Goal: Information Seeking & Learning: Check status

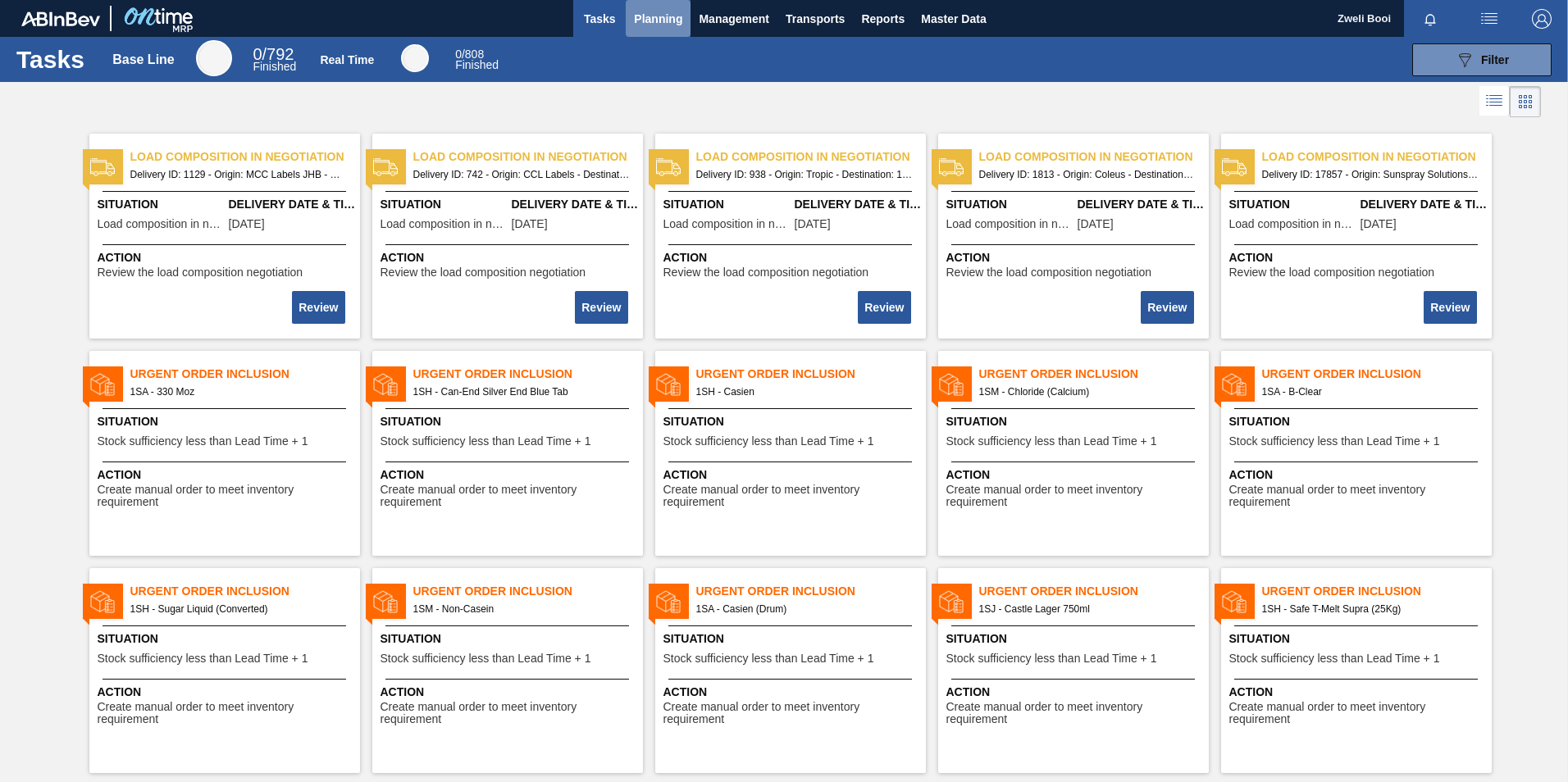
click at [673, 10] on span "Planning" at bounding box center [658, 19] width 49 height 20
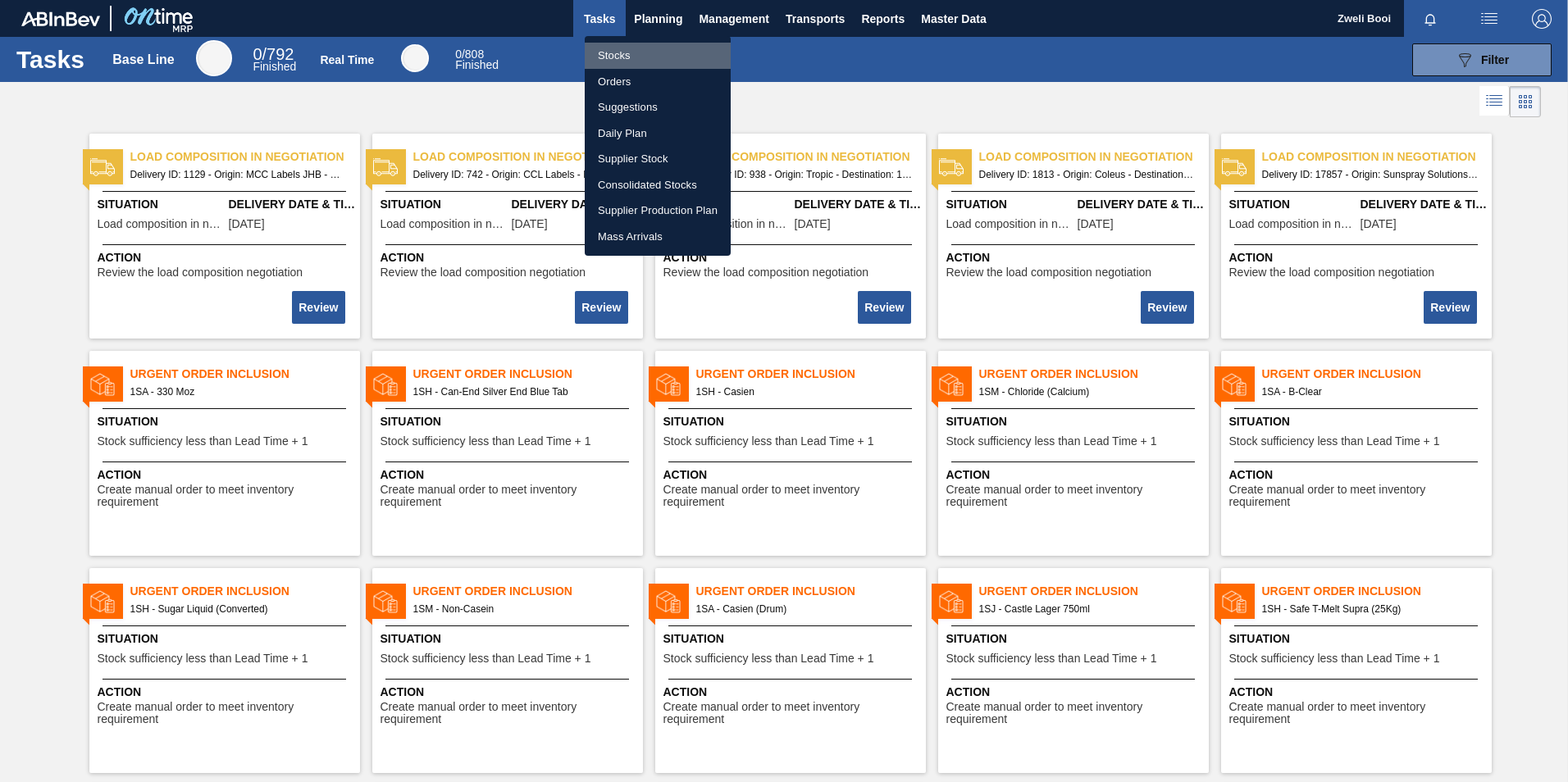
click at [608, 50] on li "Stocks" at bounding box center [658, 56] width 146 height 26
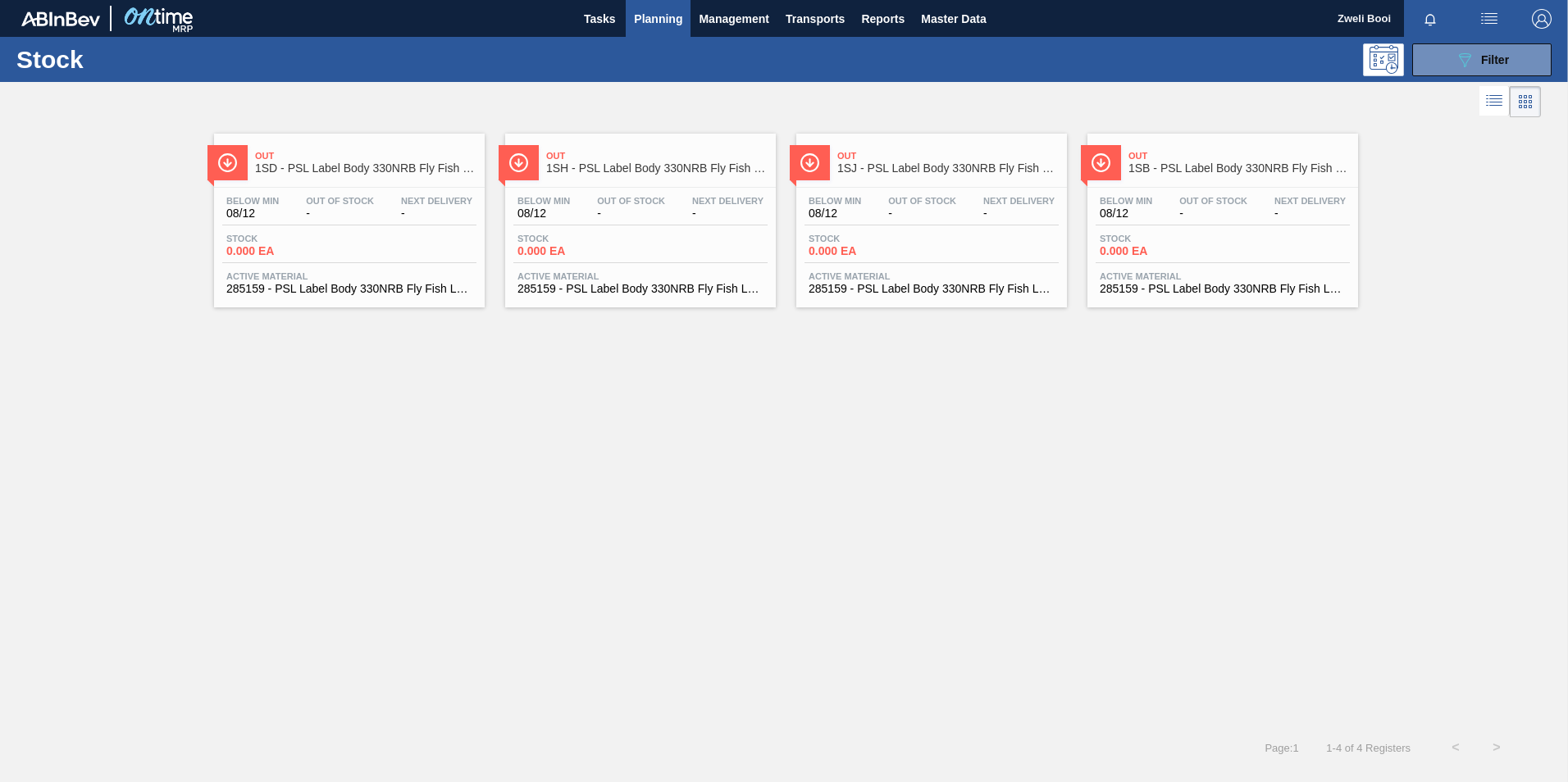
click at [1224, 230] on div "Below Min 08/12 Out Of Stock - Next Delivery - Stock 0.000 EA Active Material 2…" at bounding box center [1223, 243] width 270 height 111
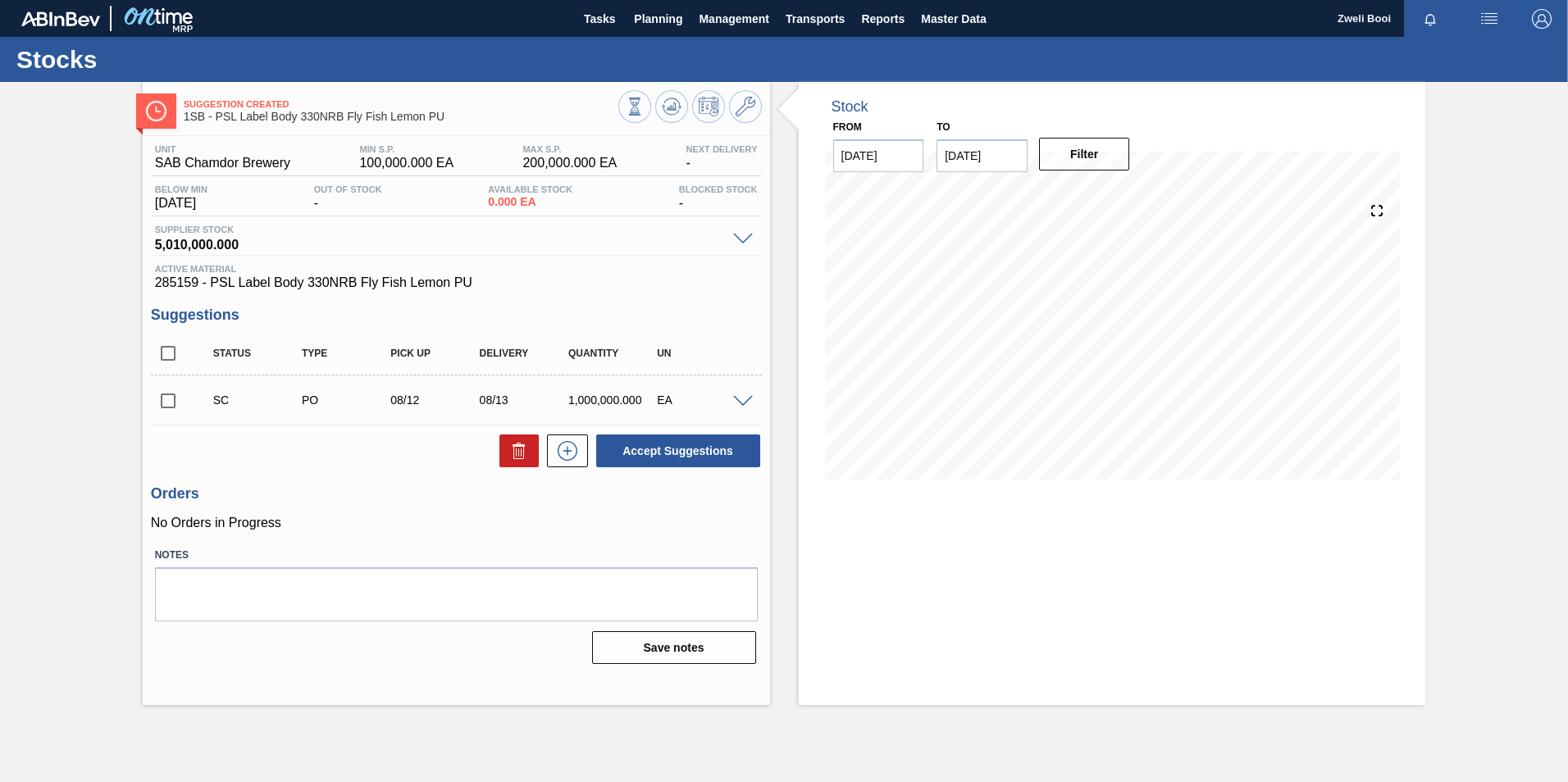
click at [741, 403] on span at bounding box center [743, 402] width 20 height 12
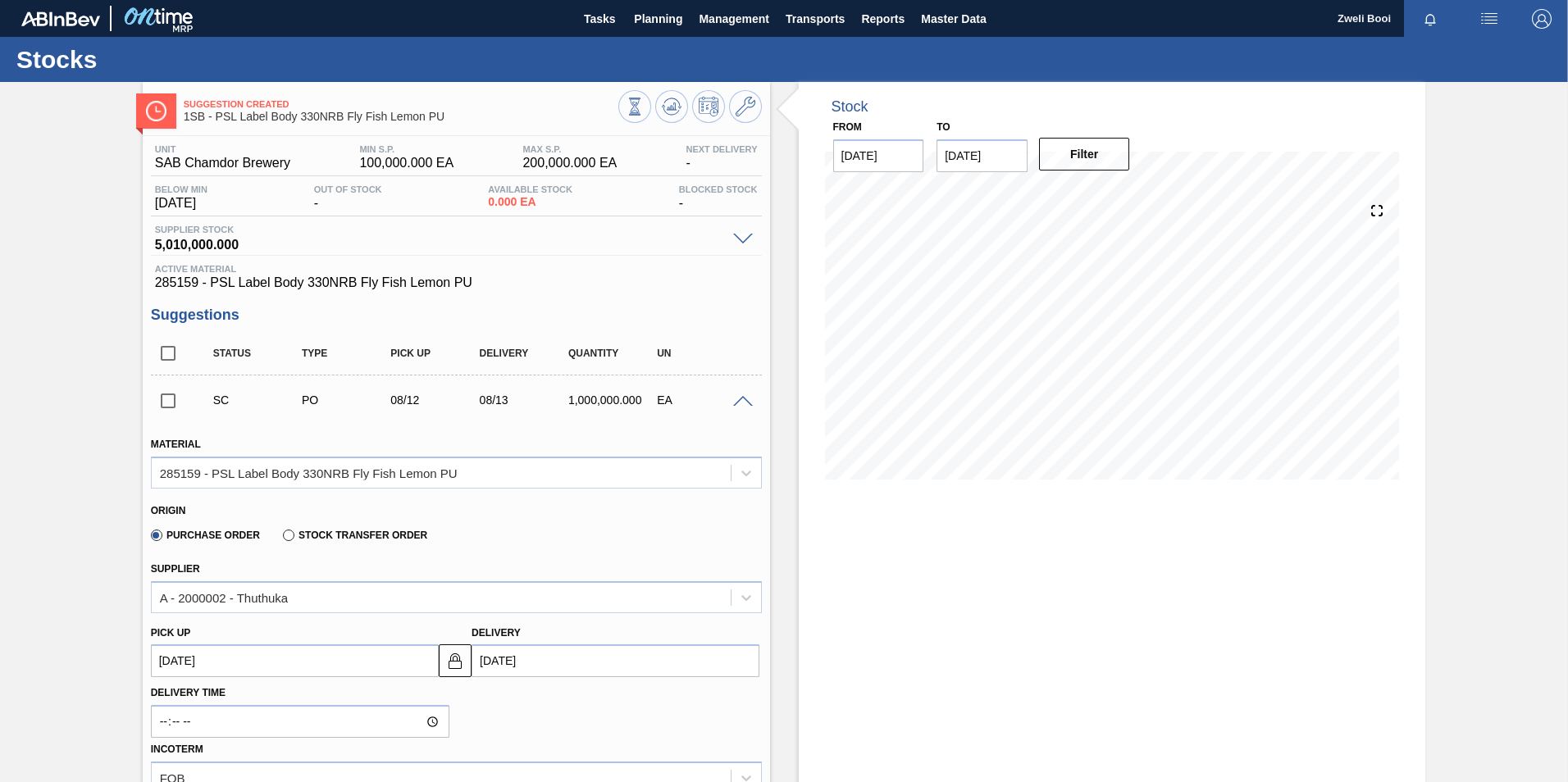
click at [741, 402] on span at bounding box center [743, 402] width 20 height 12
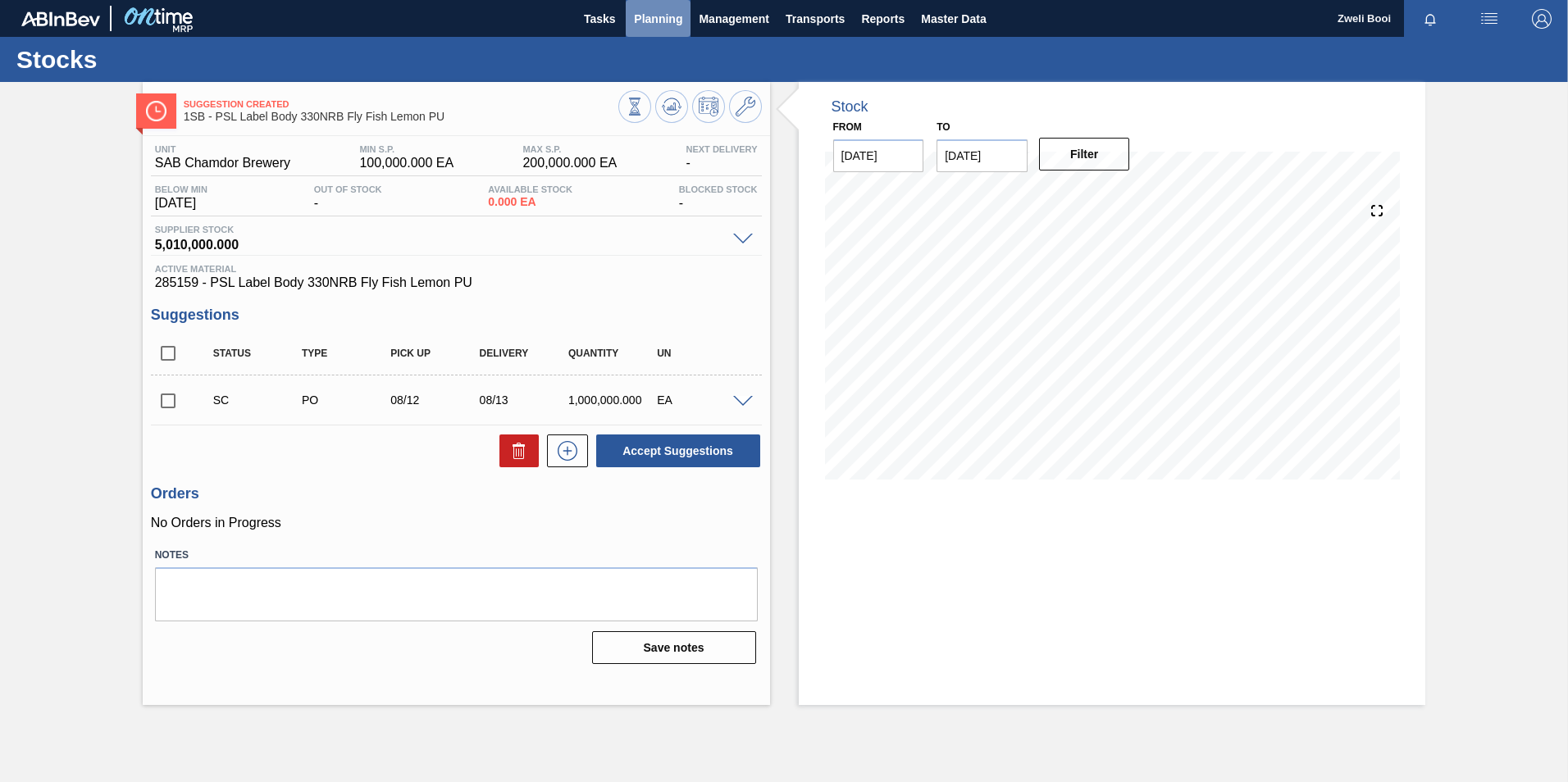
click at [659, 18] on span "Planning" at bounding box center [658, 19] width 49 height 20
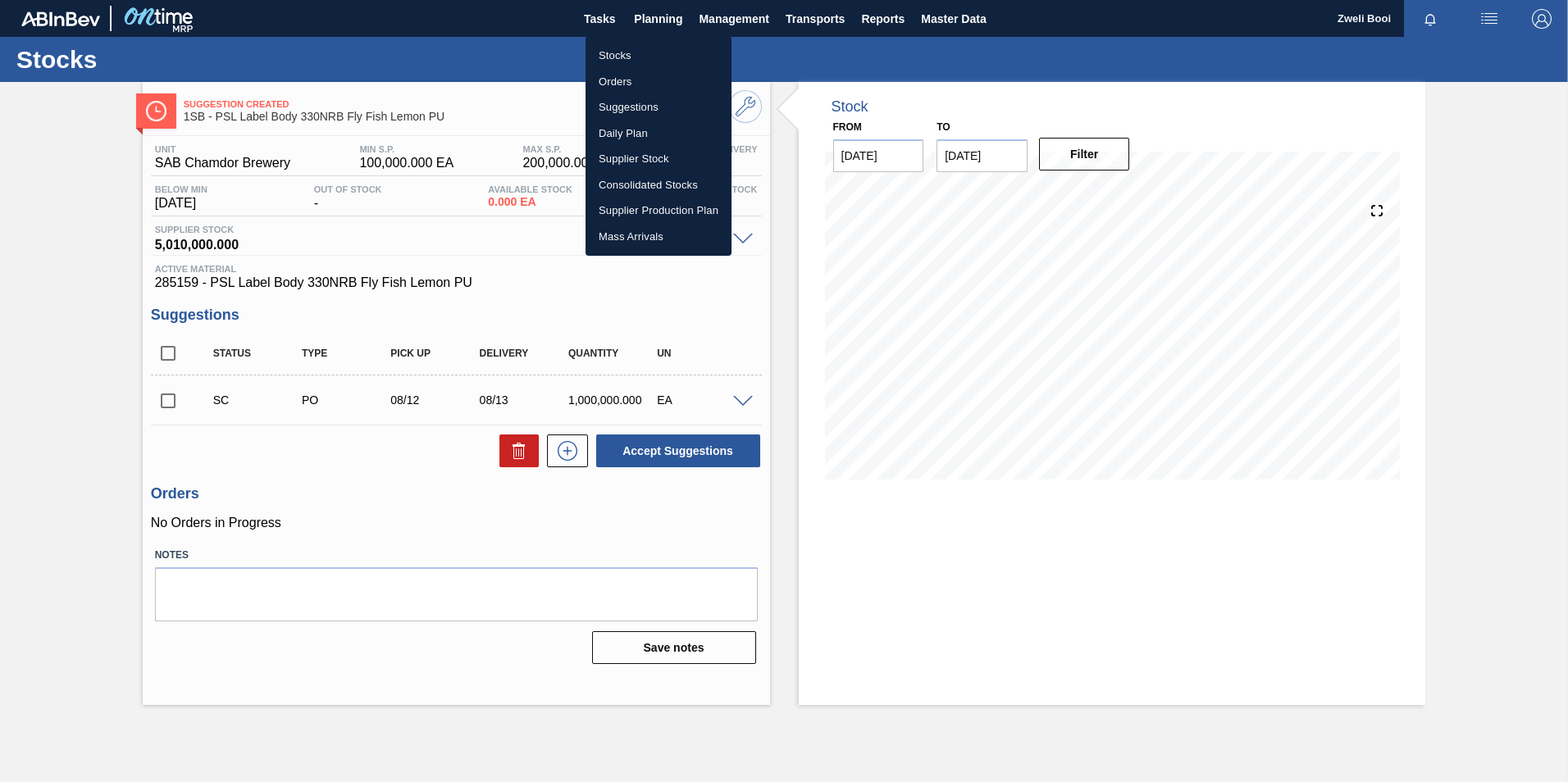
drag, startPoint x: 622, startPoint y: 52, endPoint x: 630, endPoint y: 78, distance: 27.2
click at [622, 52] on li "Stocks" at bounding box center [658, 56] width 146 height 26
click at [640, 86] on li "Orders" at bounding box center [658, 81] width 146 height 26
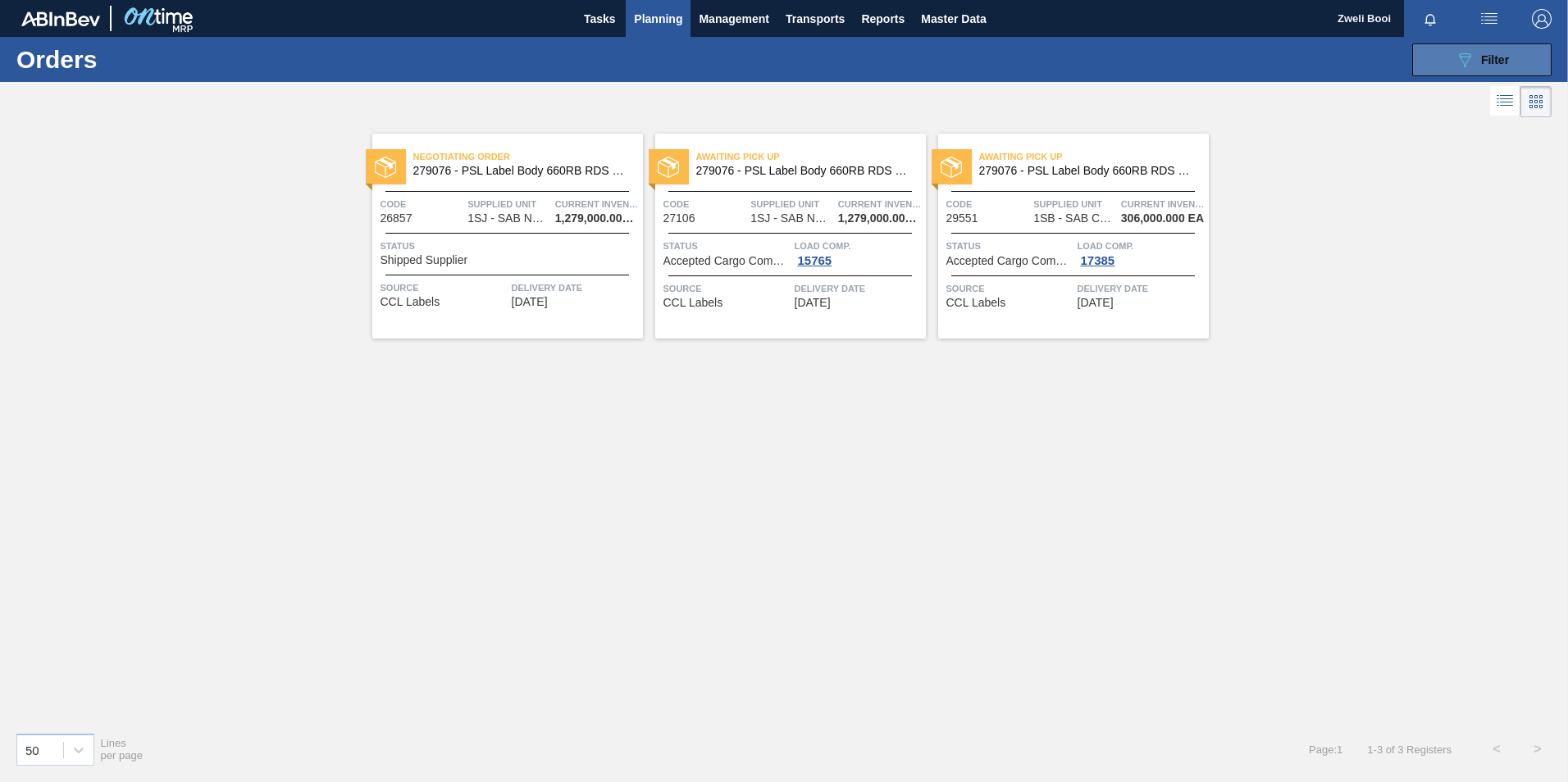
click at [1508, 55] on span "Filter" at bounding box center [1495, 60] width 28 height 13
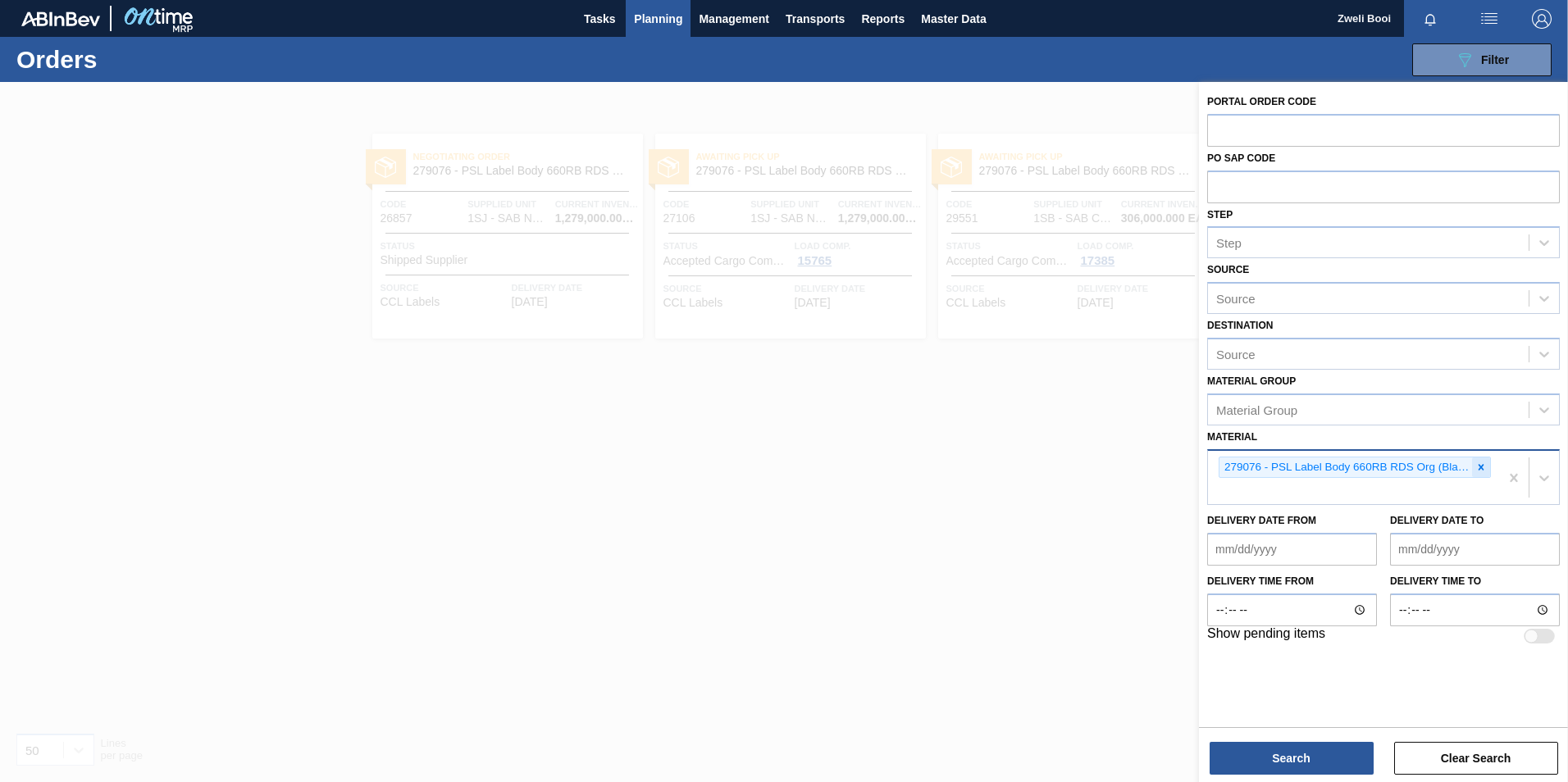
click at [1482, 467] on icon at bounding box center [1482, 467] width 6 height 6
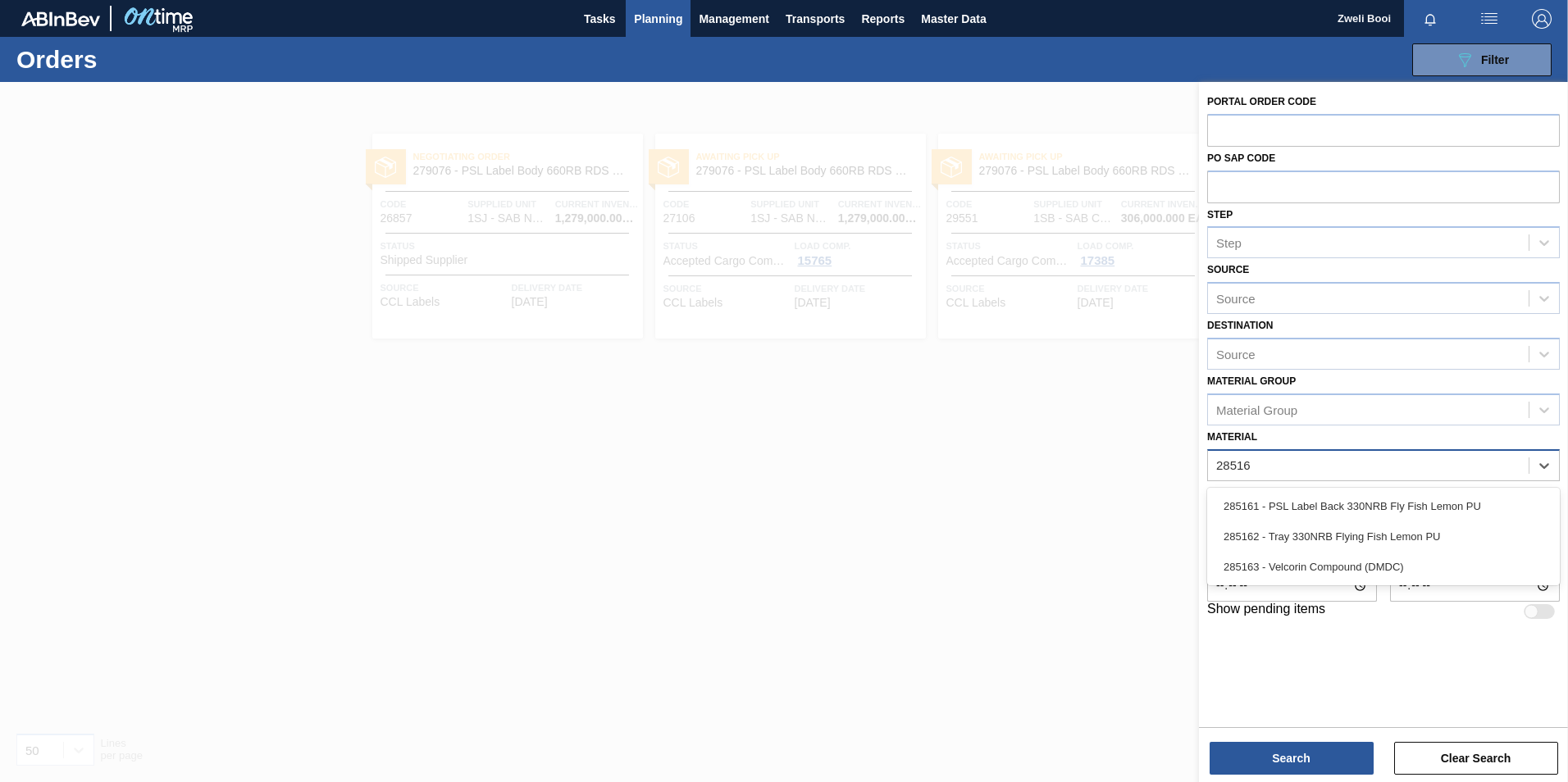
type input "285161"
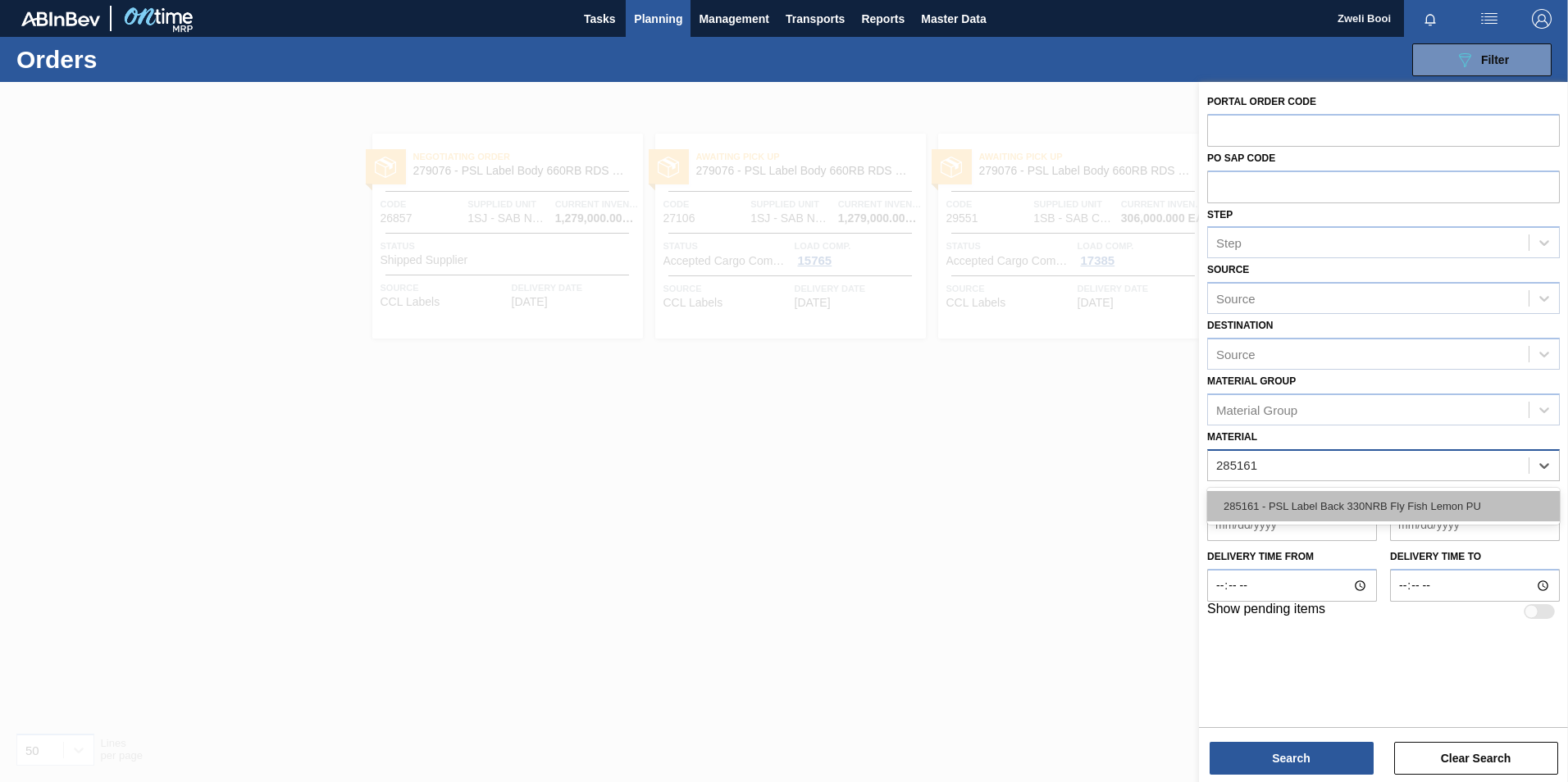
click at [1402, 514] on div "285161 - PSL Label Back 330NRB Fly Fish Lemon PU" at bounding box center [1383, 506] width 353 height 31
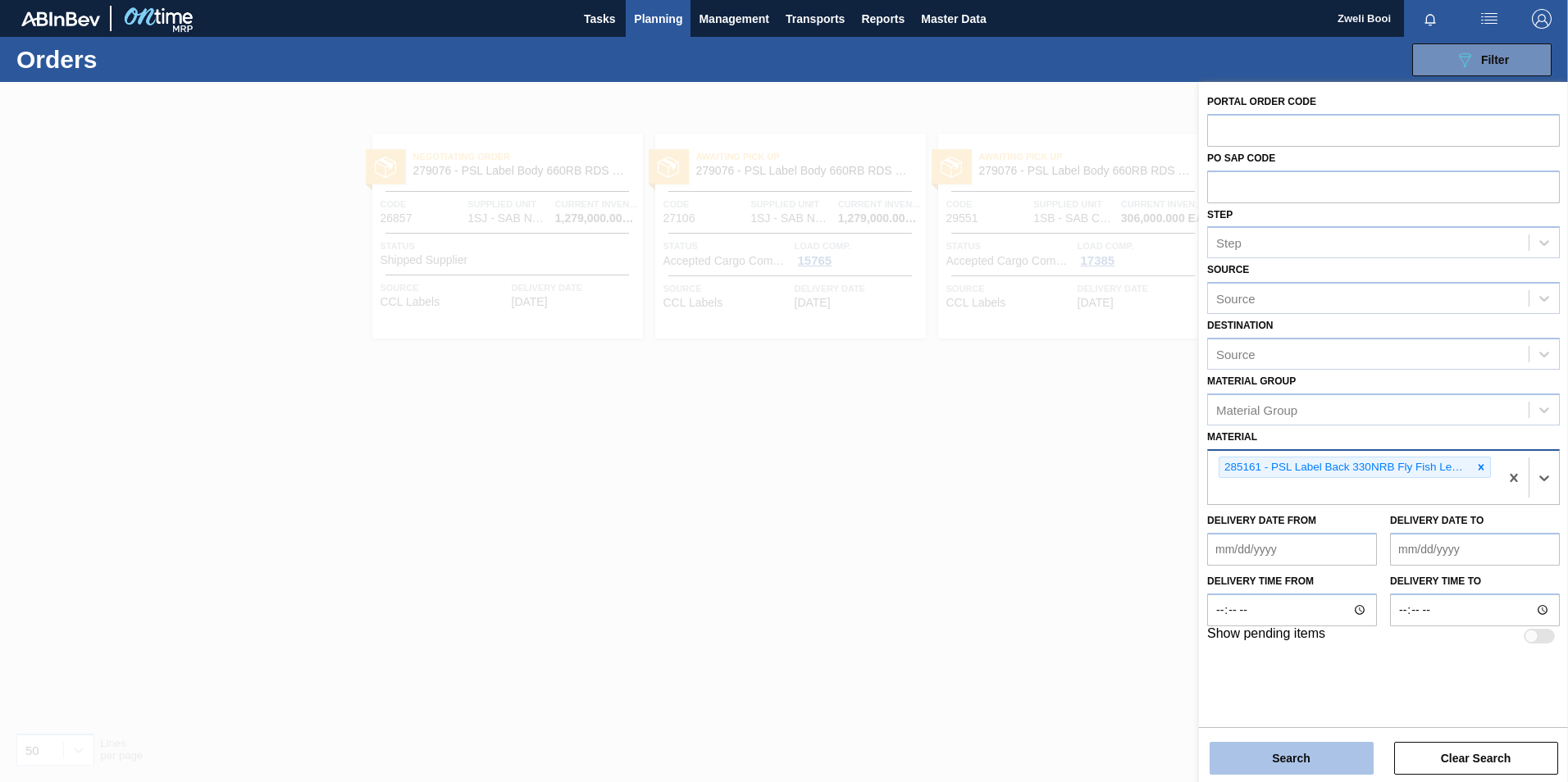
click at [1346, 751] on button "Search" at bounding box center [1292, 758] width 164 height 33
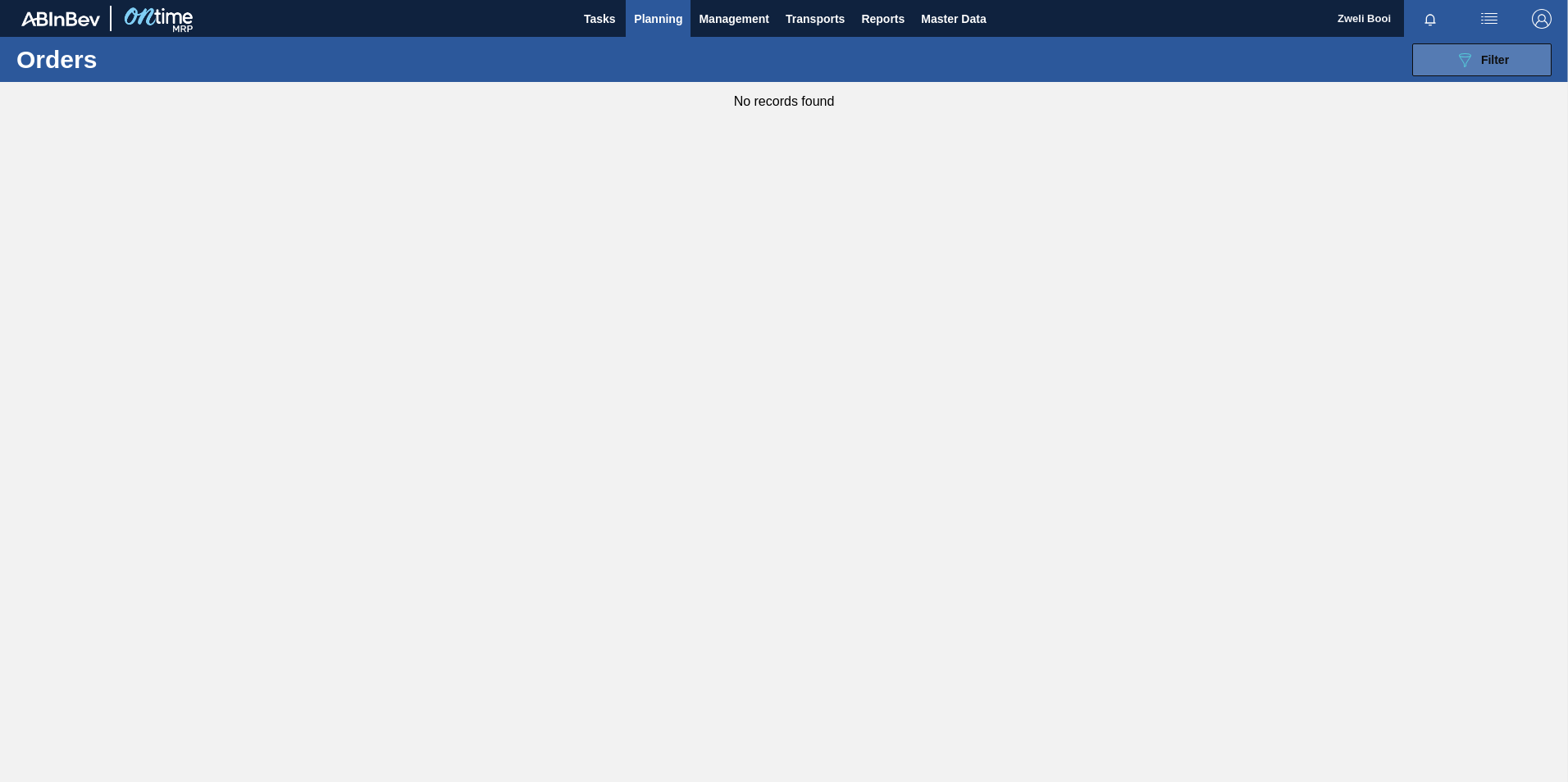
click at [1530, 68] on button "089F7B8B-B2A5-4AFE-B5C0-19BA573D28AC Filter" at bounding box center [1482, 60] width 139 height 33
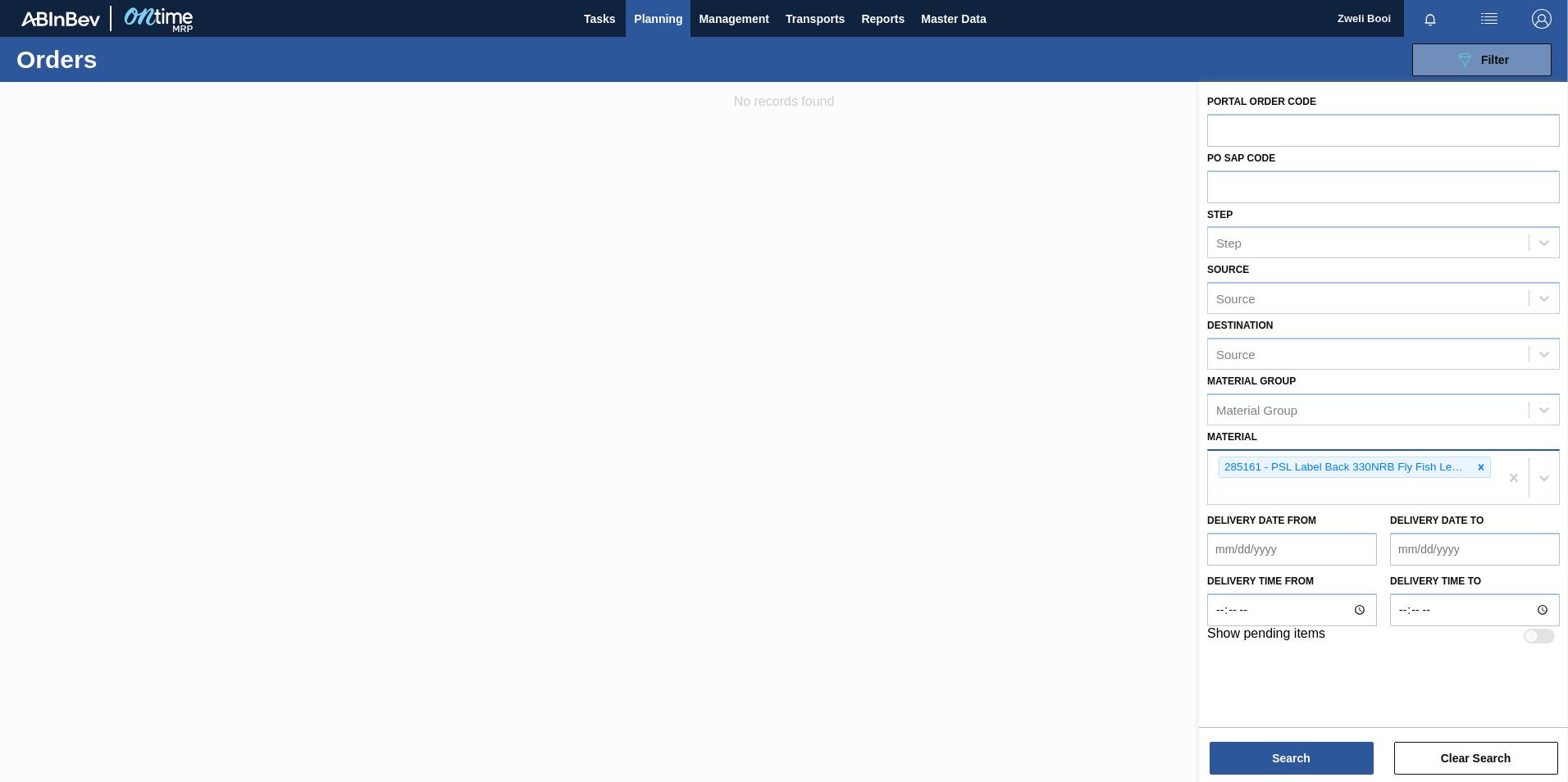
click at [671, 37] on div "089F7B8B-B2A5-4AFE-B5C0-19BA573D28AC Filter Portal Order Code PO SAP Code Step …" at bounding box center [910, 60] width 1299 height 50
click at [666, 15] on span "Planning" at bounding box center [658, 19] width 49 height 20
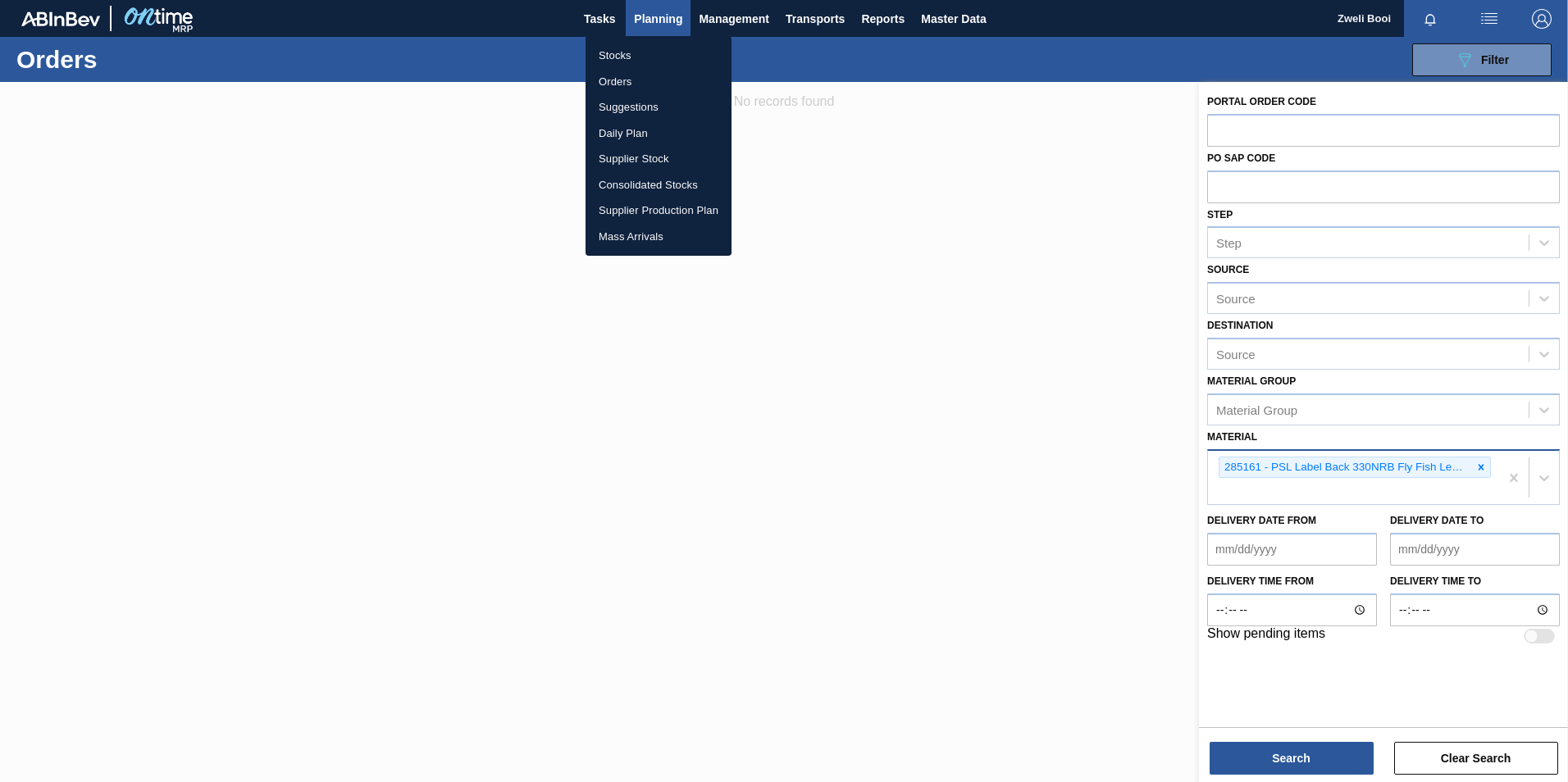
click at [646, 54] on li "Stocks" at bounding box center [658, 56] width 146 height 26
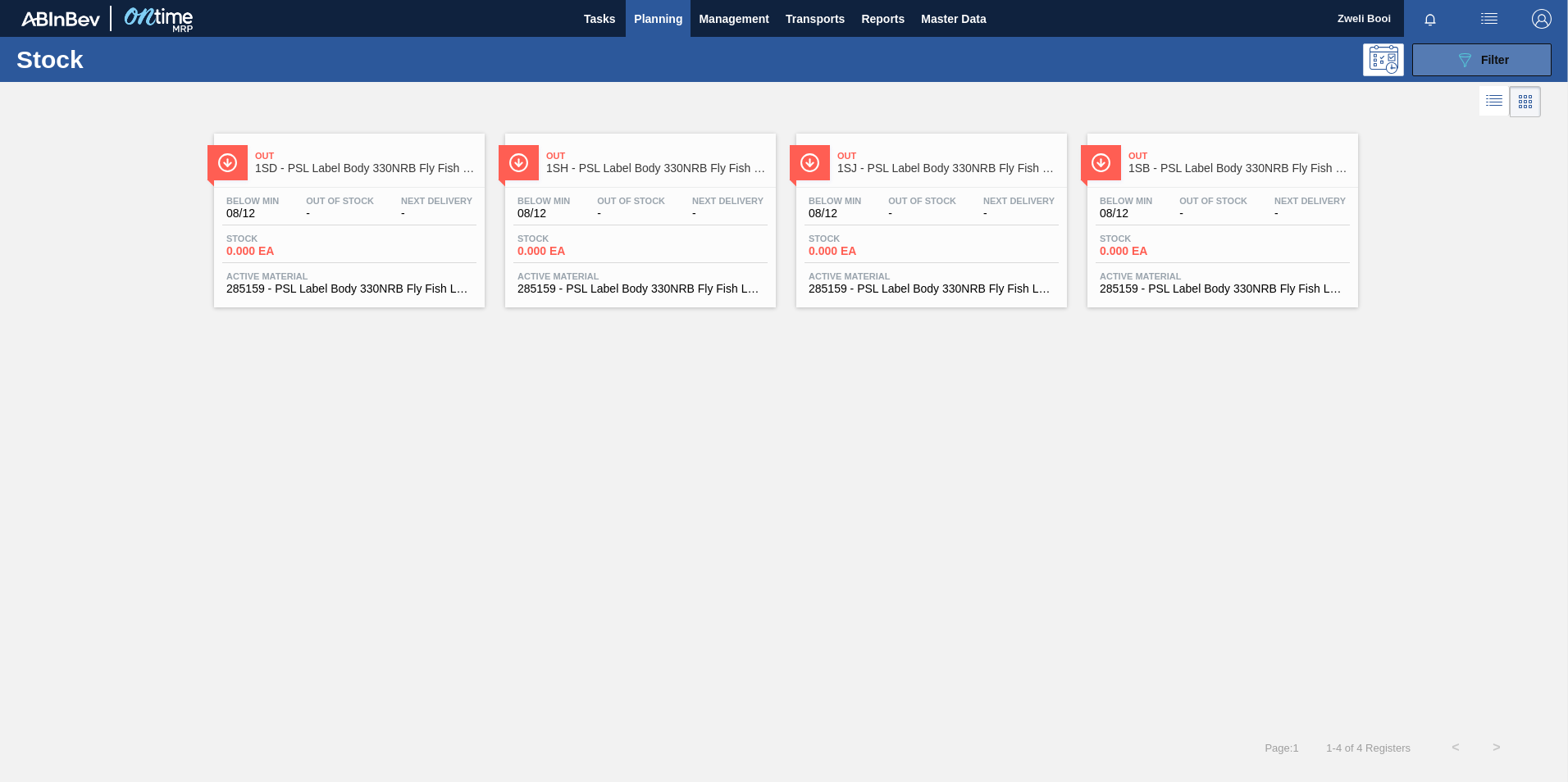
click at [1489, 58] on span "Filter" at bounding box center [1495, 60] width 28 height 13
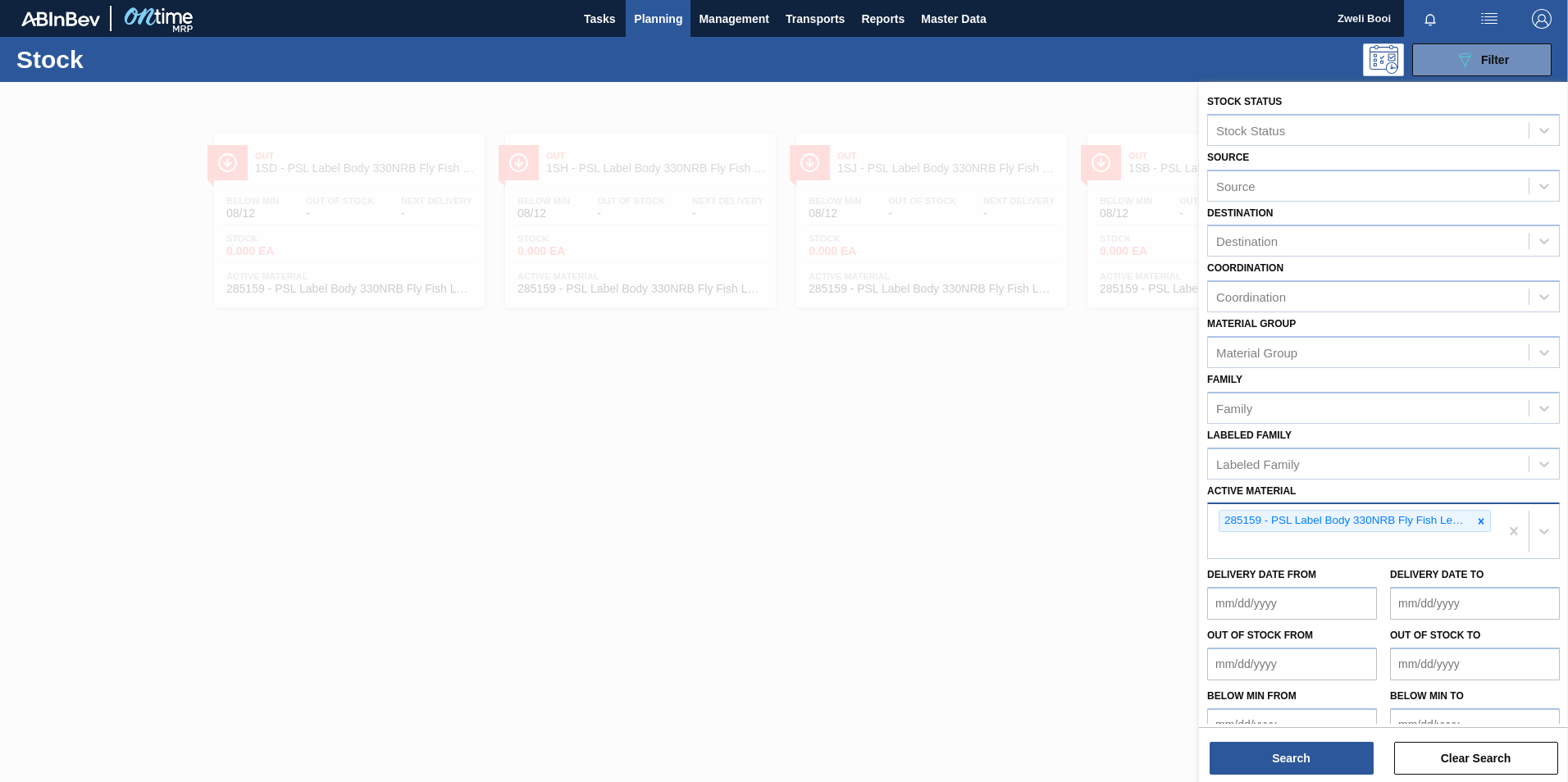
click at [1476, 515] on div at bounding box center [1482, 521] width 18 height 21
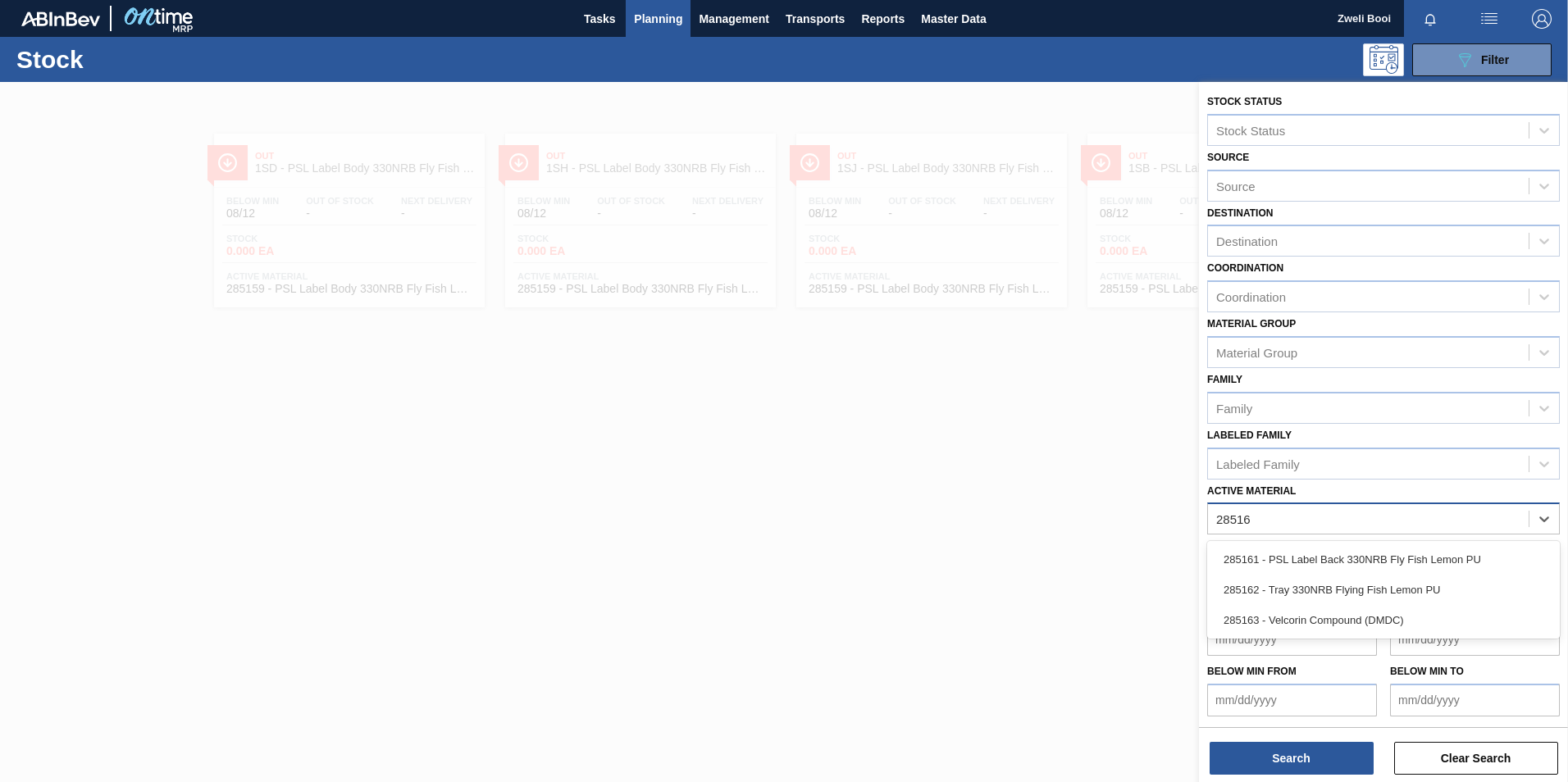
type Material "285161"
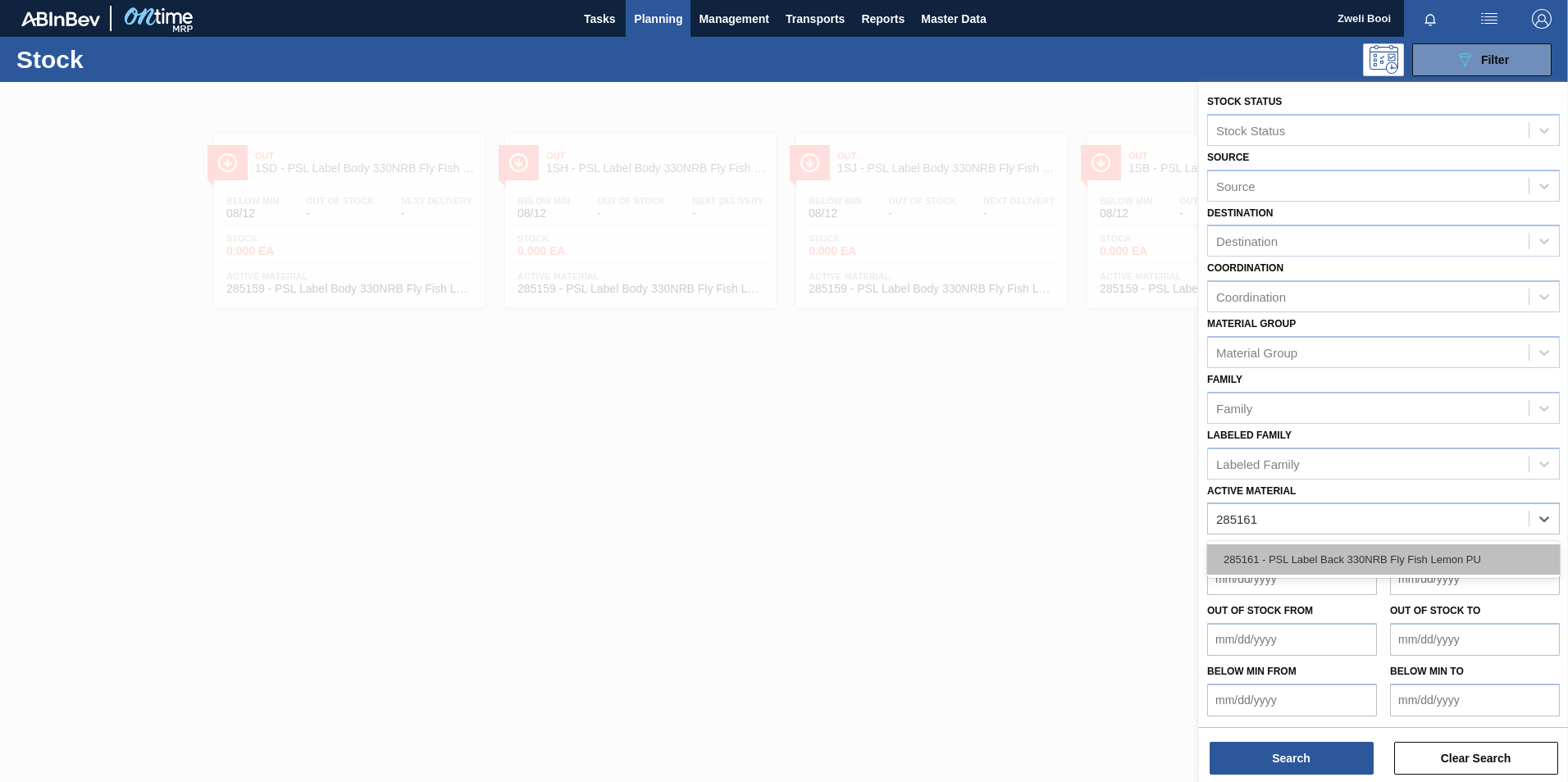
click at [1454, 558] on div "285161 - PSL Label Back 330NRB Fly Fish Lemon PU" at bounding box center [1383, 559] width 353 height 31
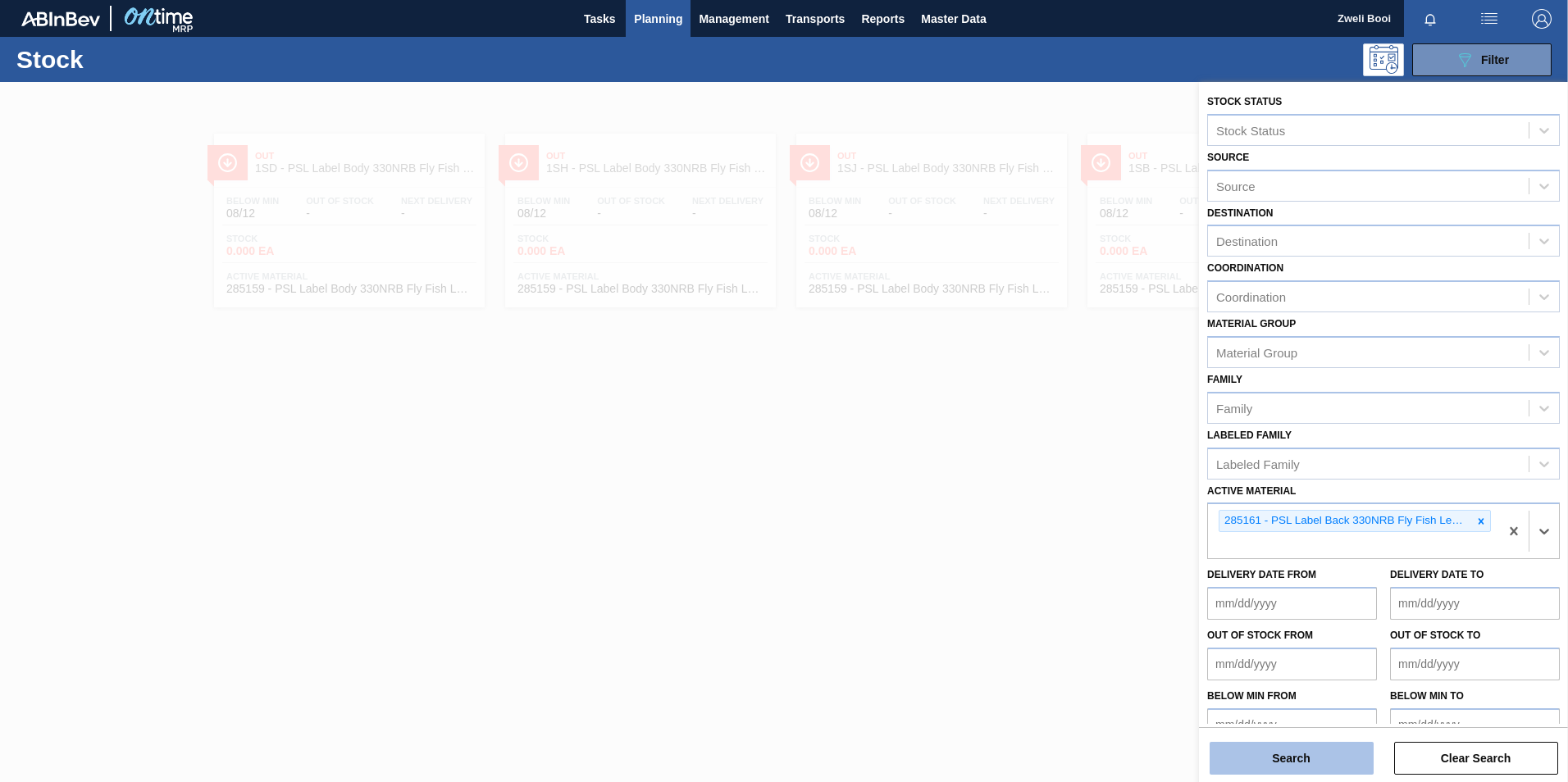
click at [1337, 768] on button "Search" at bounding box center [1292, 758] width 164 height 33
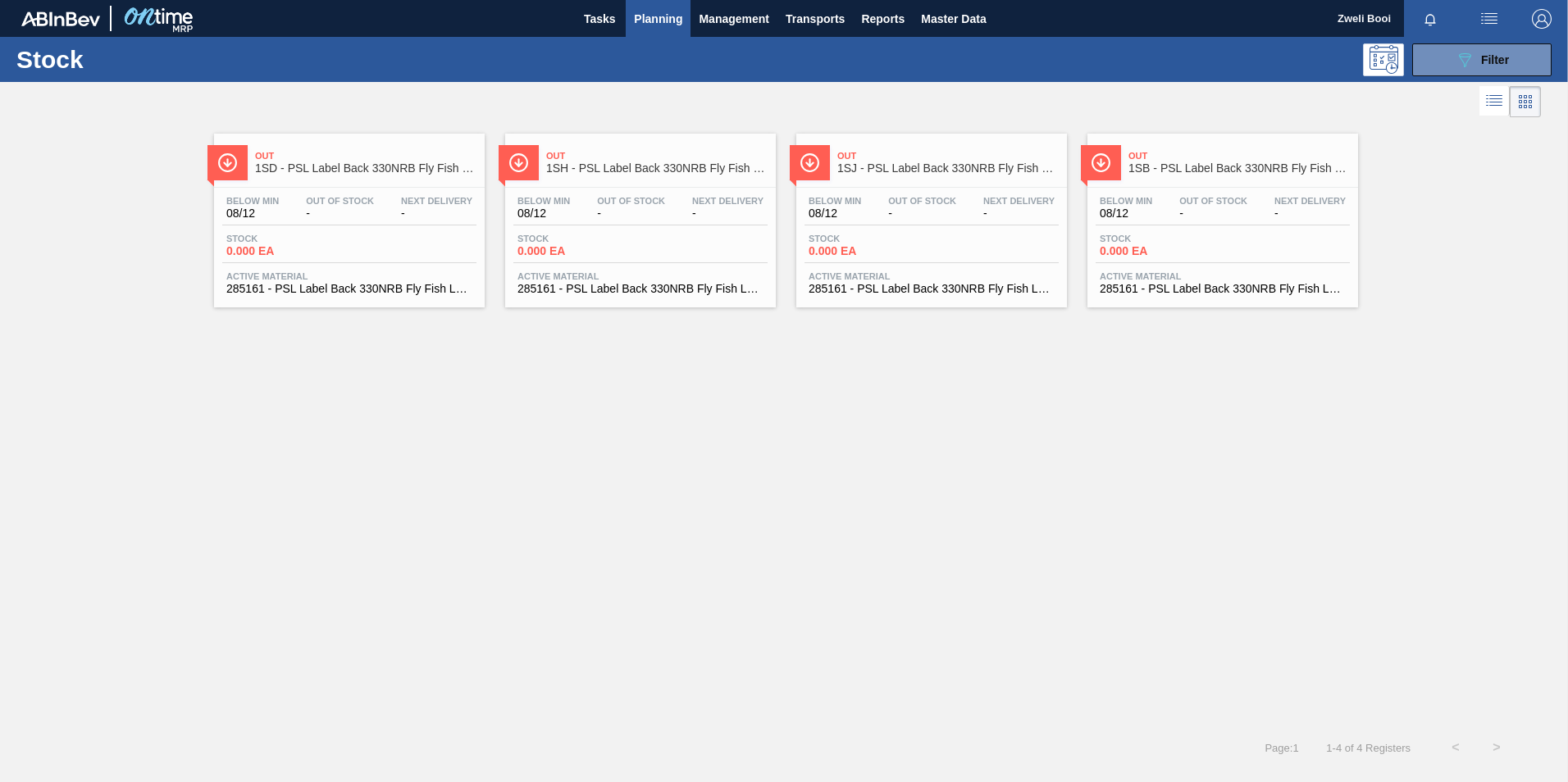
click at [1210, 237] on span "Stock" at bounding box center [1158, 238] width 115 height 10
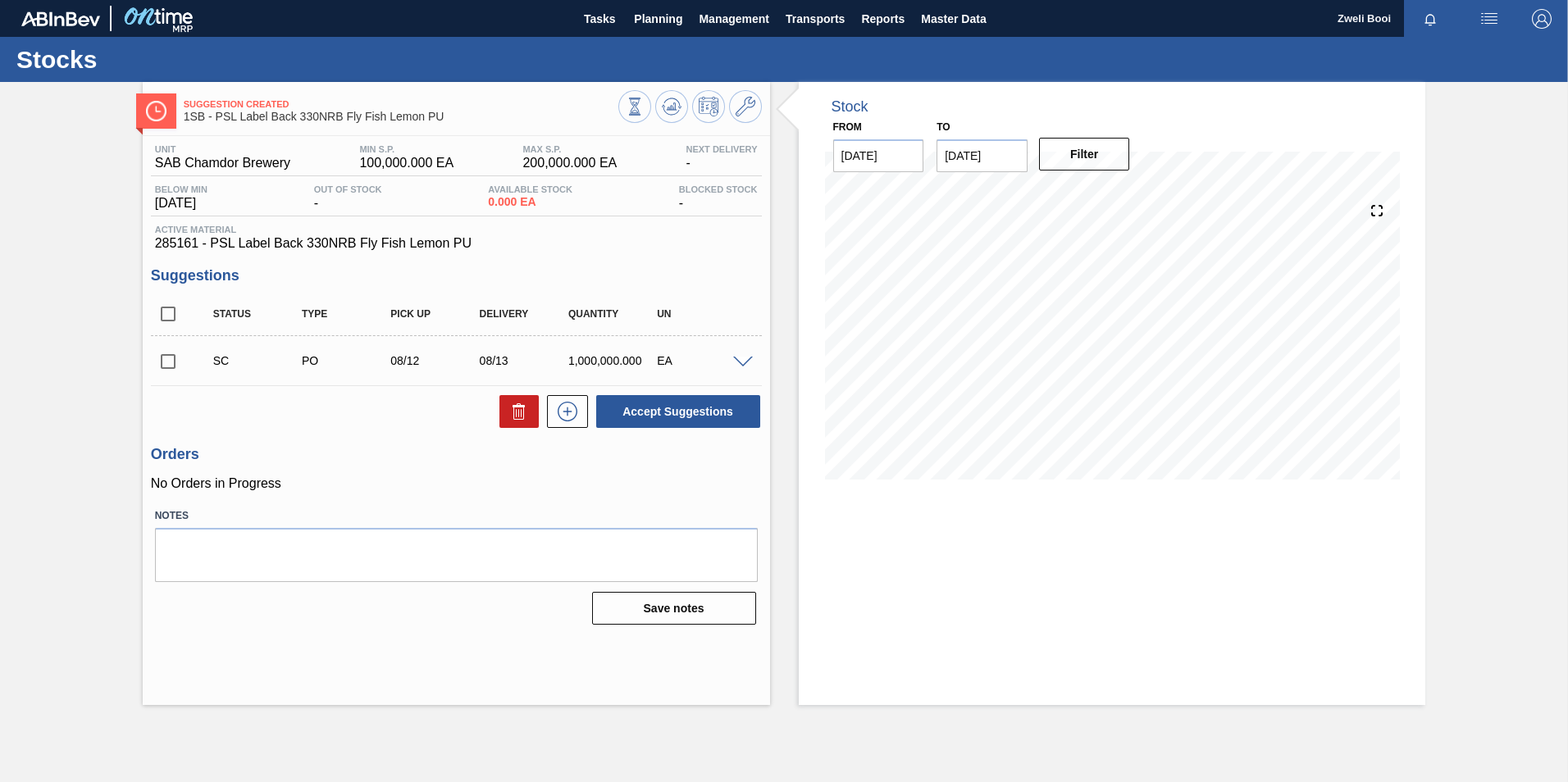
click at [738, 360] on span at bounding box center [743, 363] width 20 height 12
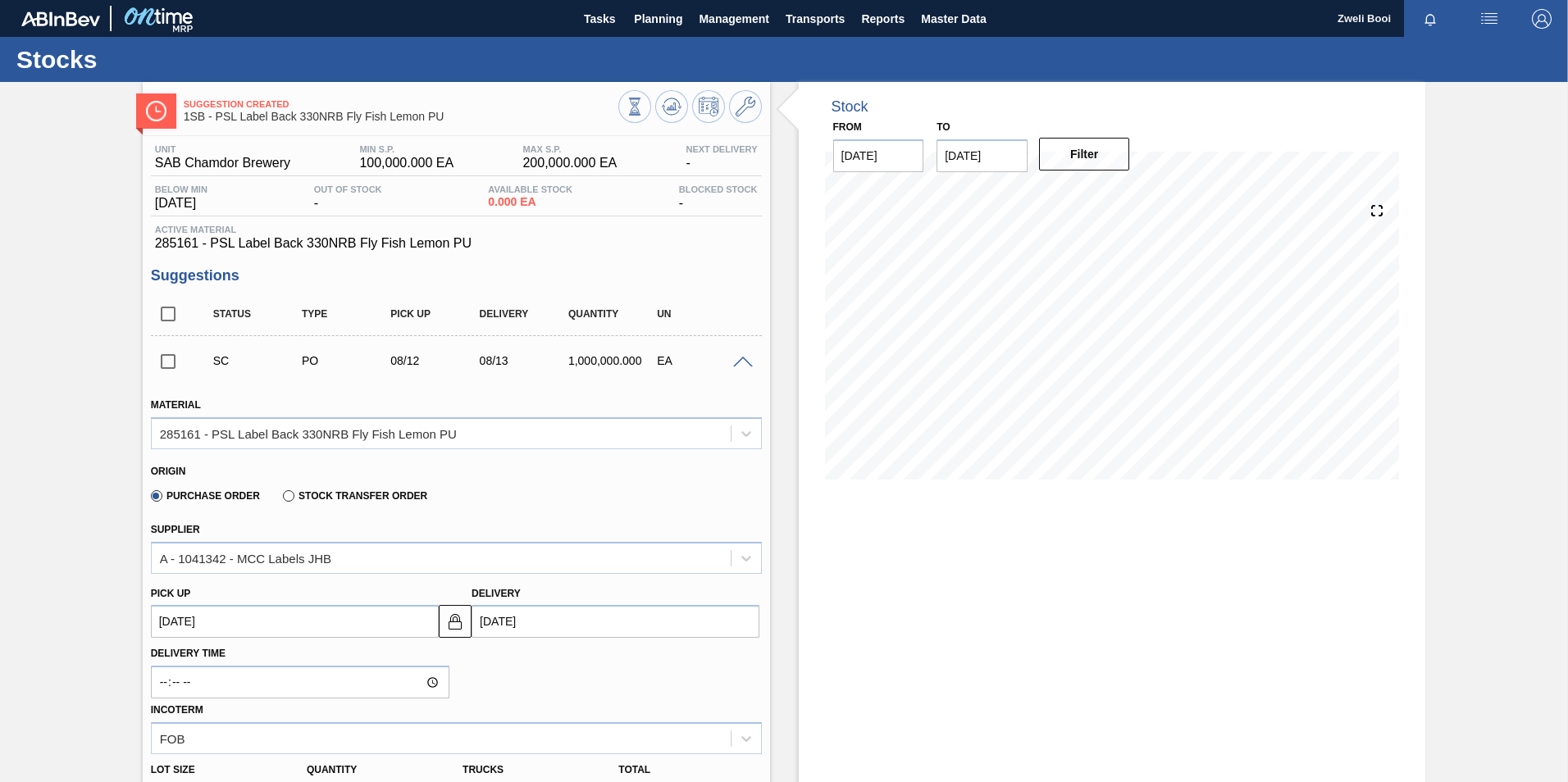
click at [738, 360] on span at bounding box center [743, 363] width 20 height 12
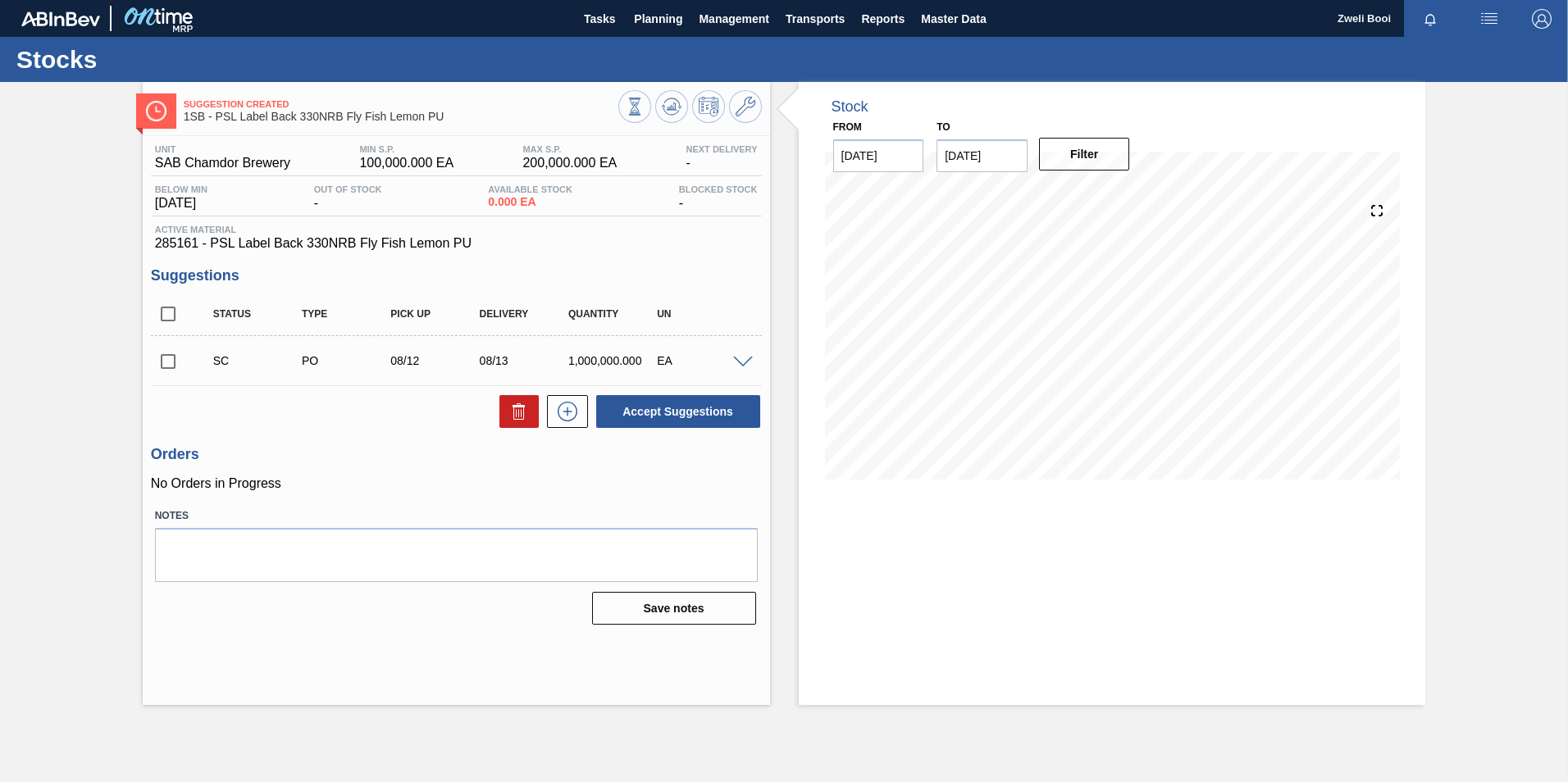
click at [739, 359] on span at bounding box center [743, 363] width 20 height 12
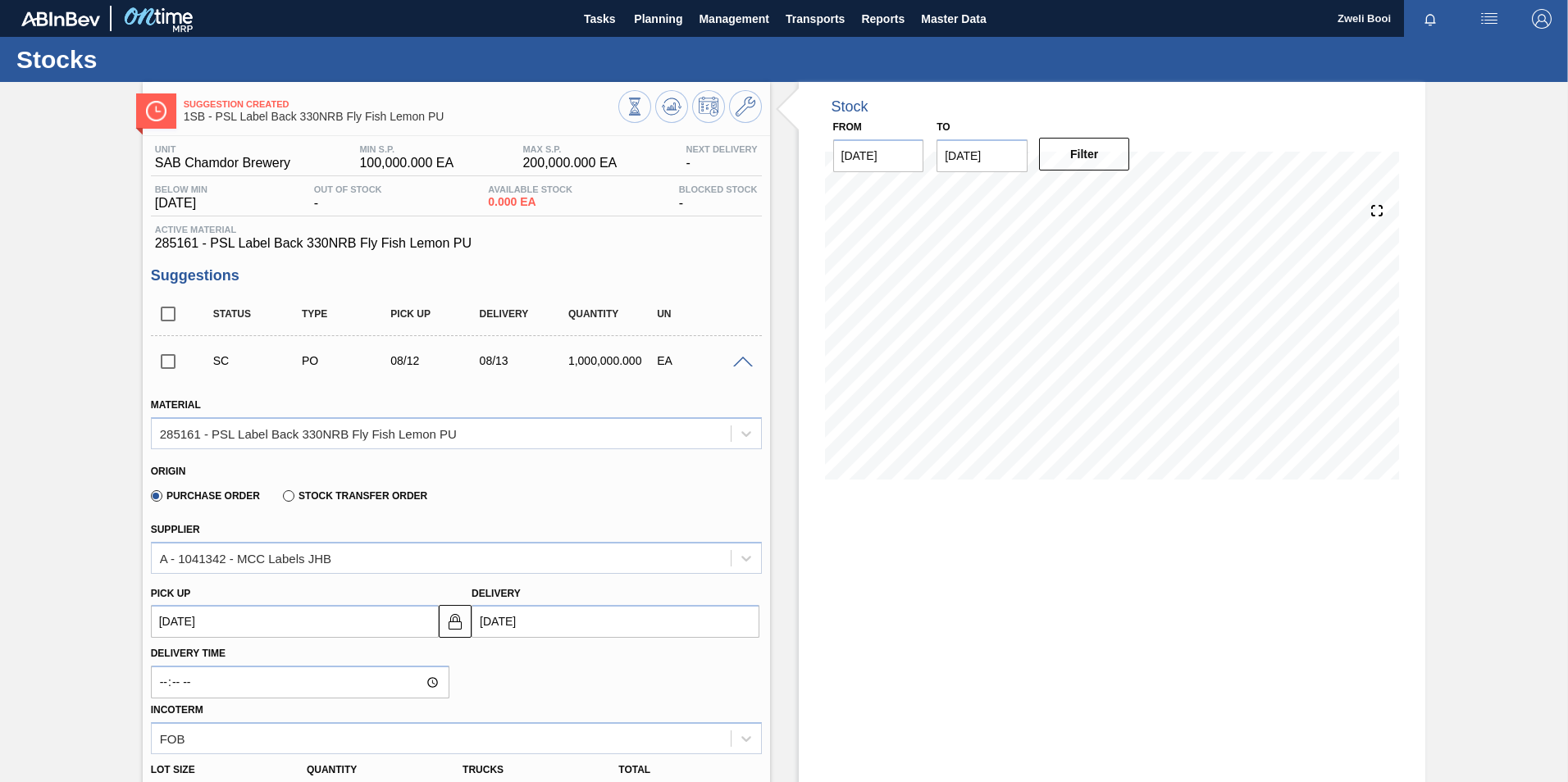
click at [739, 359] on span at bounding box center [743, 363] width 20 height 12
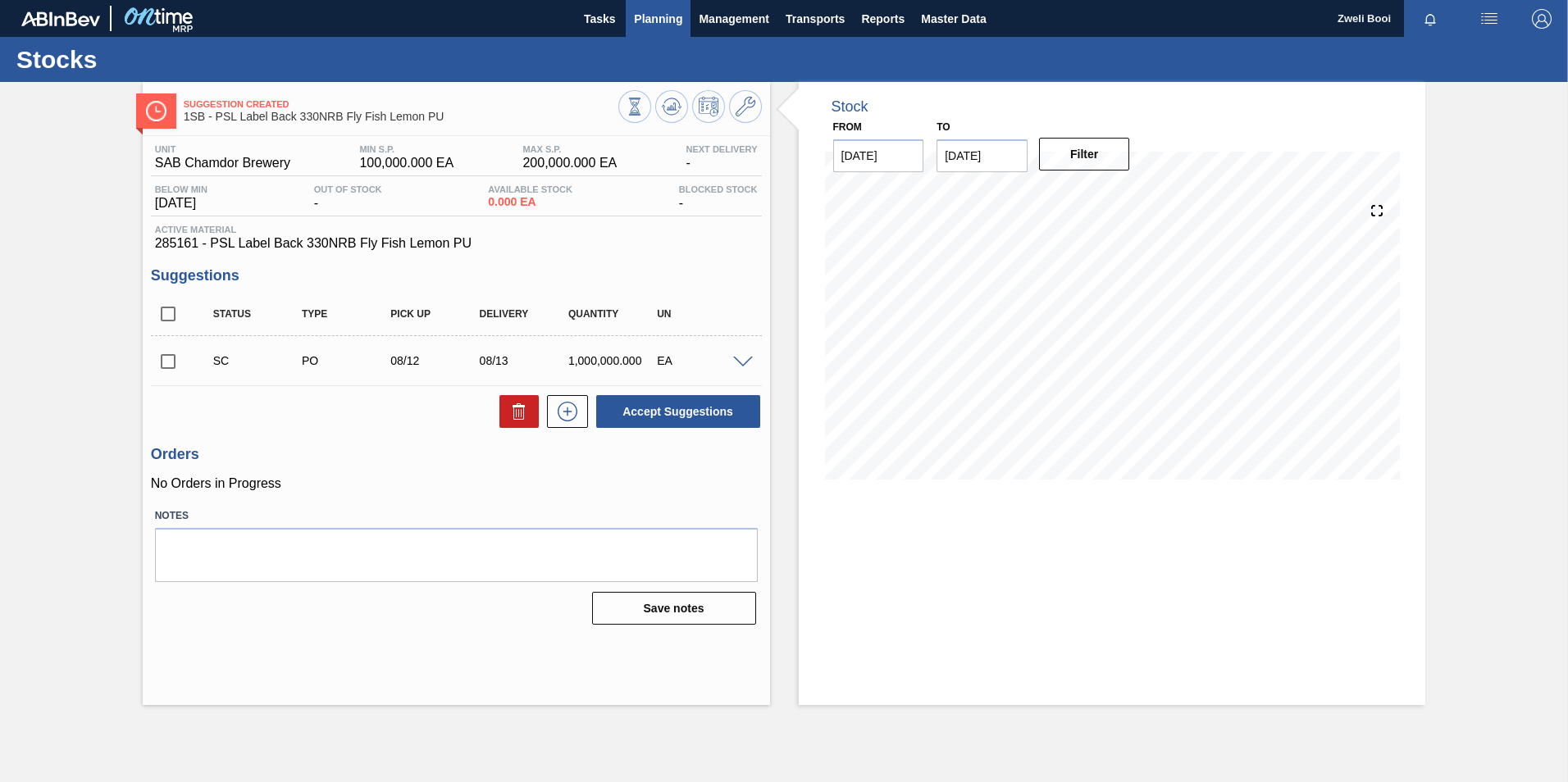
click at [646, 19] on span "Planning" at bounding box center [658, 19] width 49 height 20
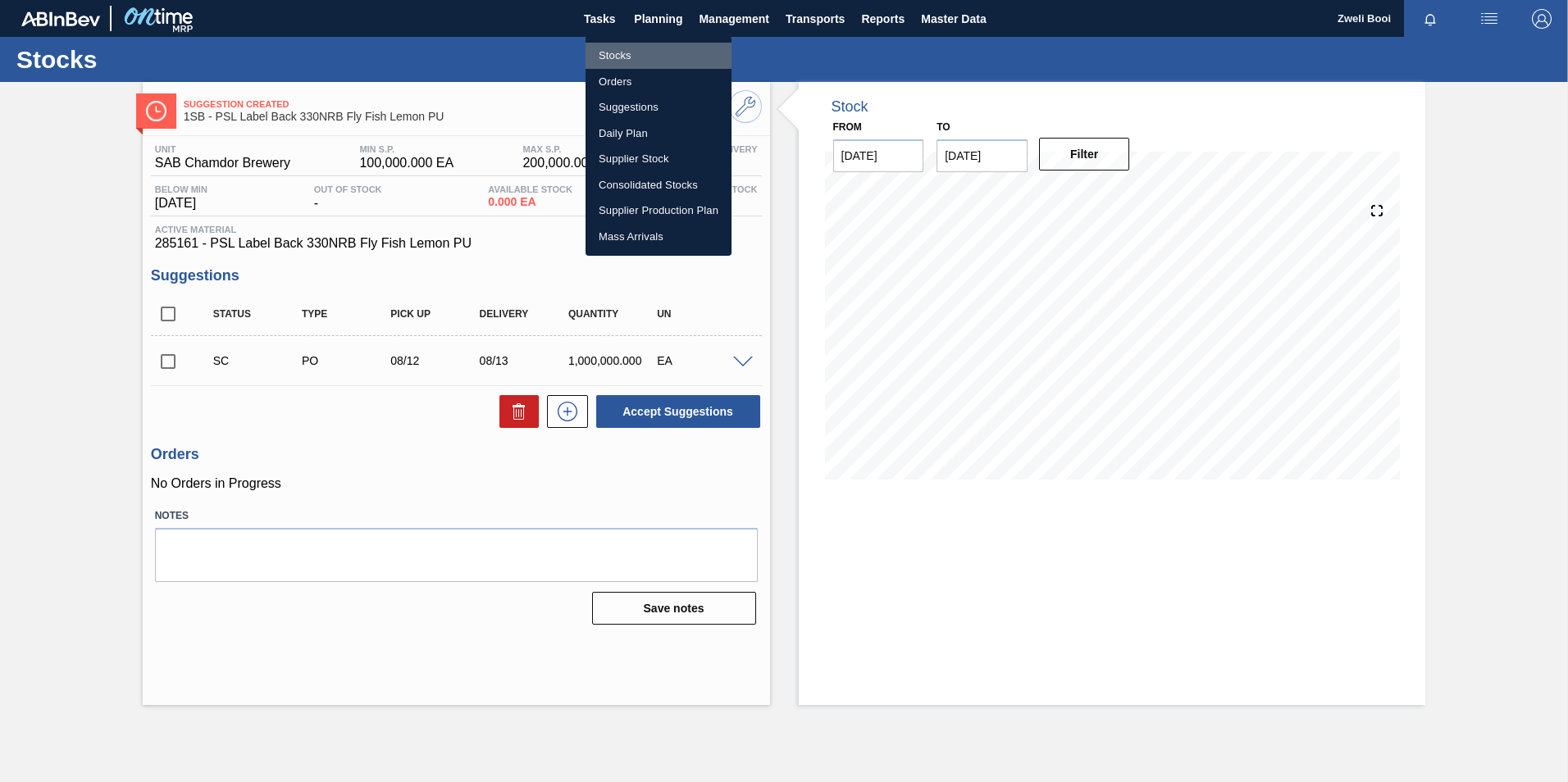
click at [604, 54] on li "Stocks" at bounding box center [658, 56] width 146 height 26
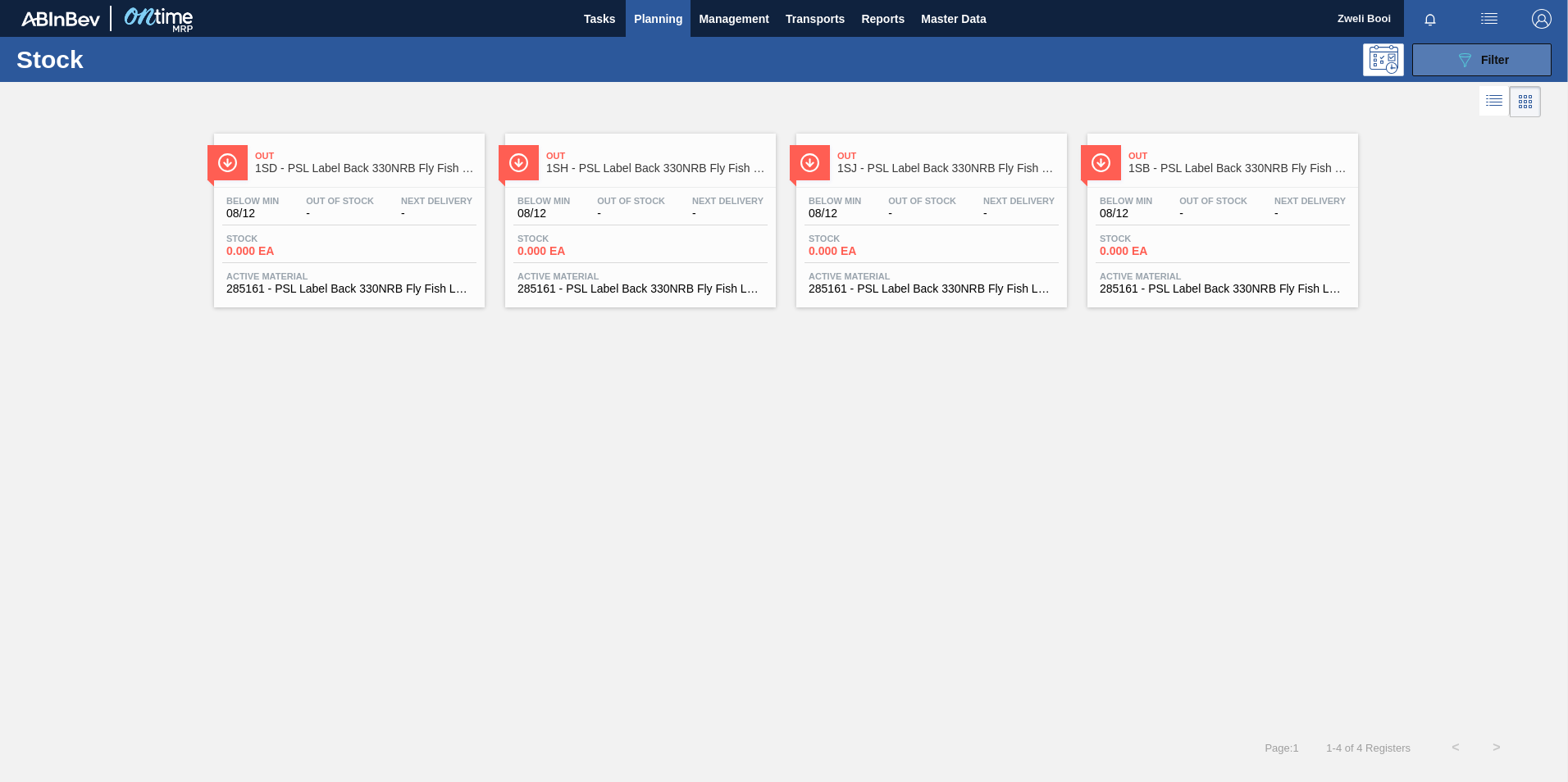
click at [1426, 59] on button "089F7B8B-B2A5-4AFE-B5C0-19BA573D28AC Filter" at bounding box center [1482, 60] width 139 height 33
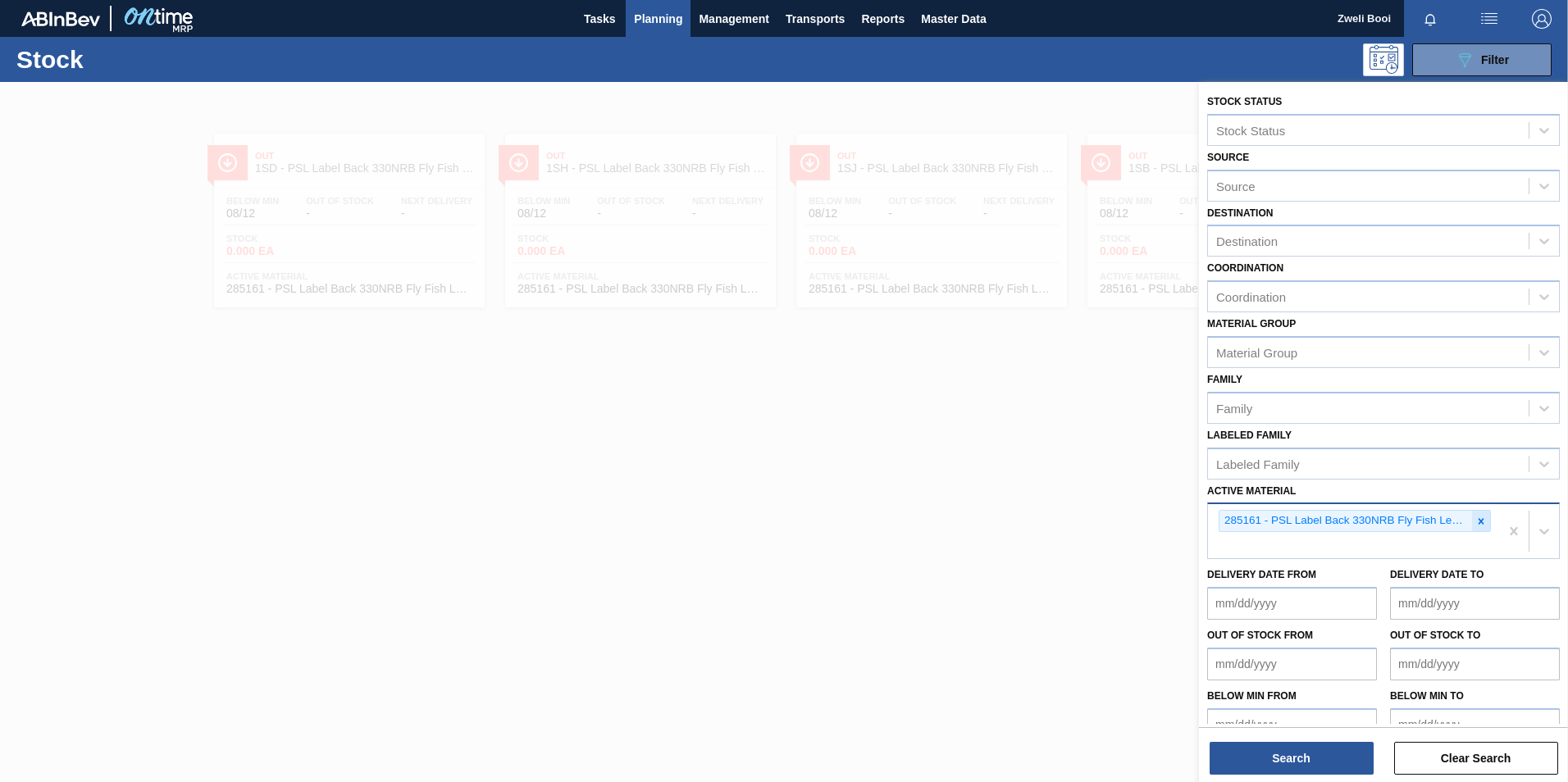
click at [1473, 521] on div at bounding box center [1482, 521] width 18 height 21
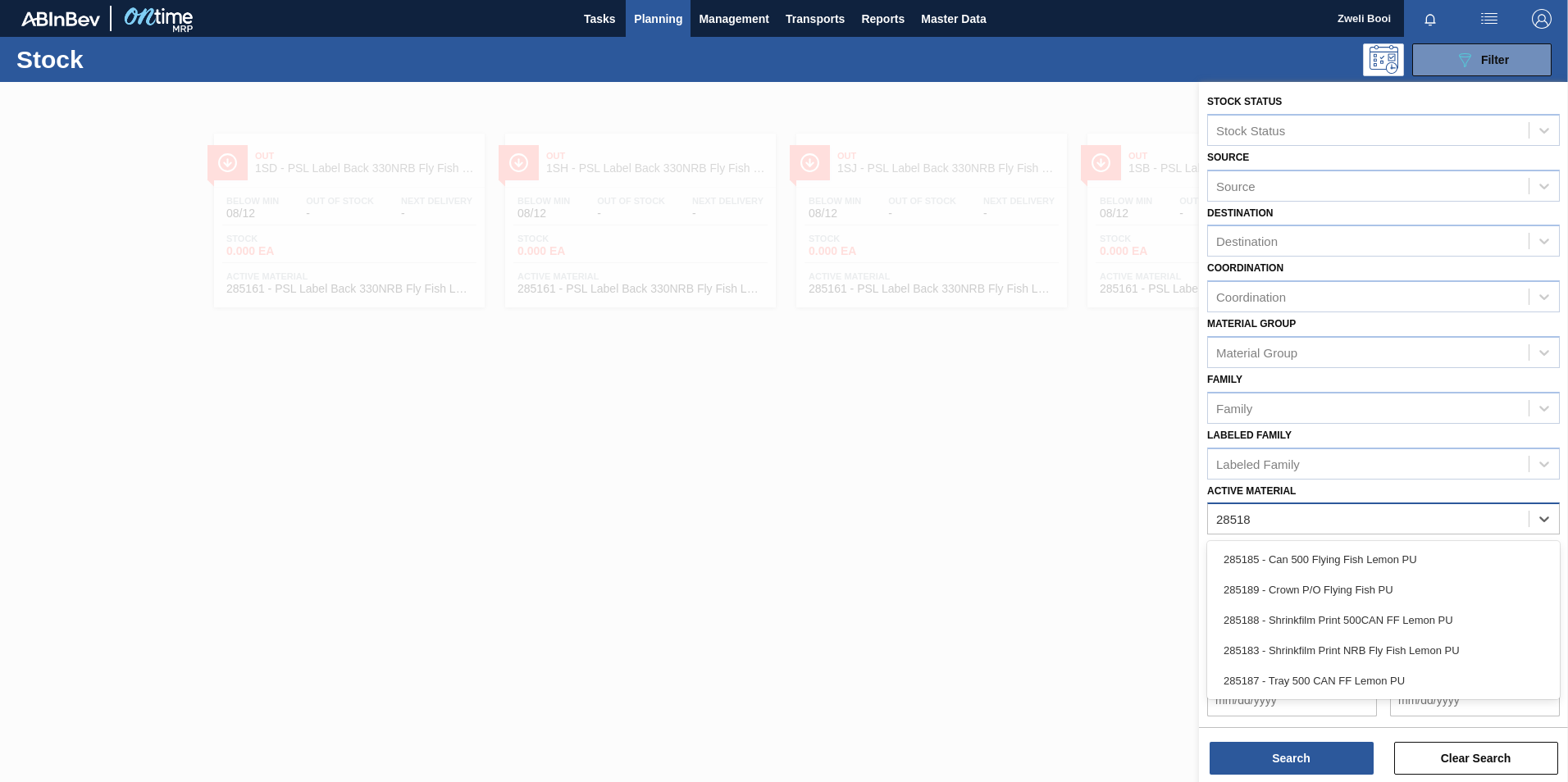
type Material "28518"
click at [1258, 520] on div "Active Material" at bounding box center [1256, 520] width 80 height 14
type Material "285162"
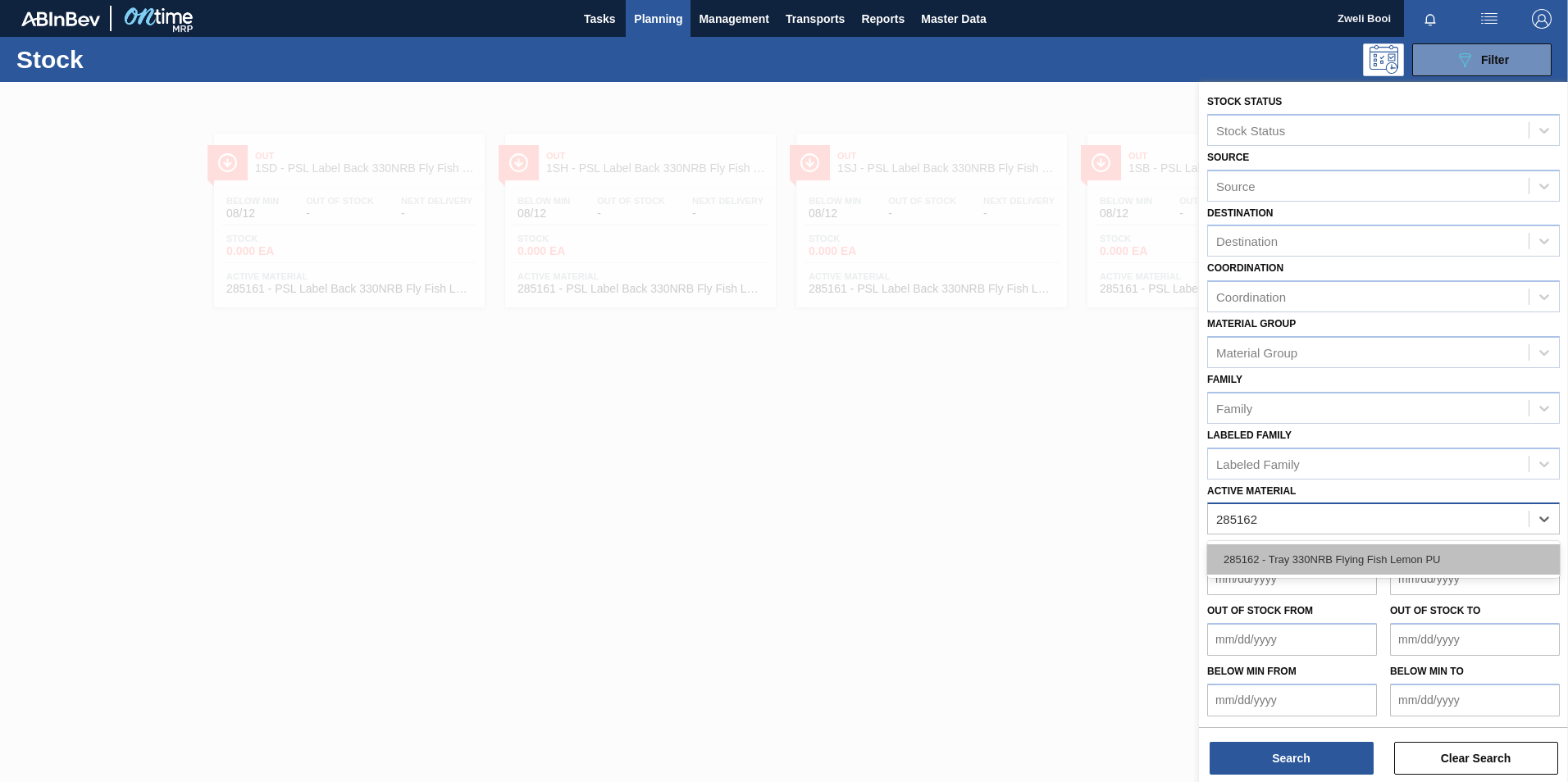
click at [1327, 552] on div "285162 - Tray 330NRB Flying Fish Lemon PU" at bounding box center [1383, 559] width 353 height 31
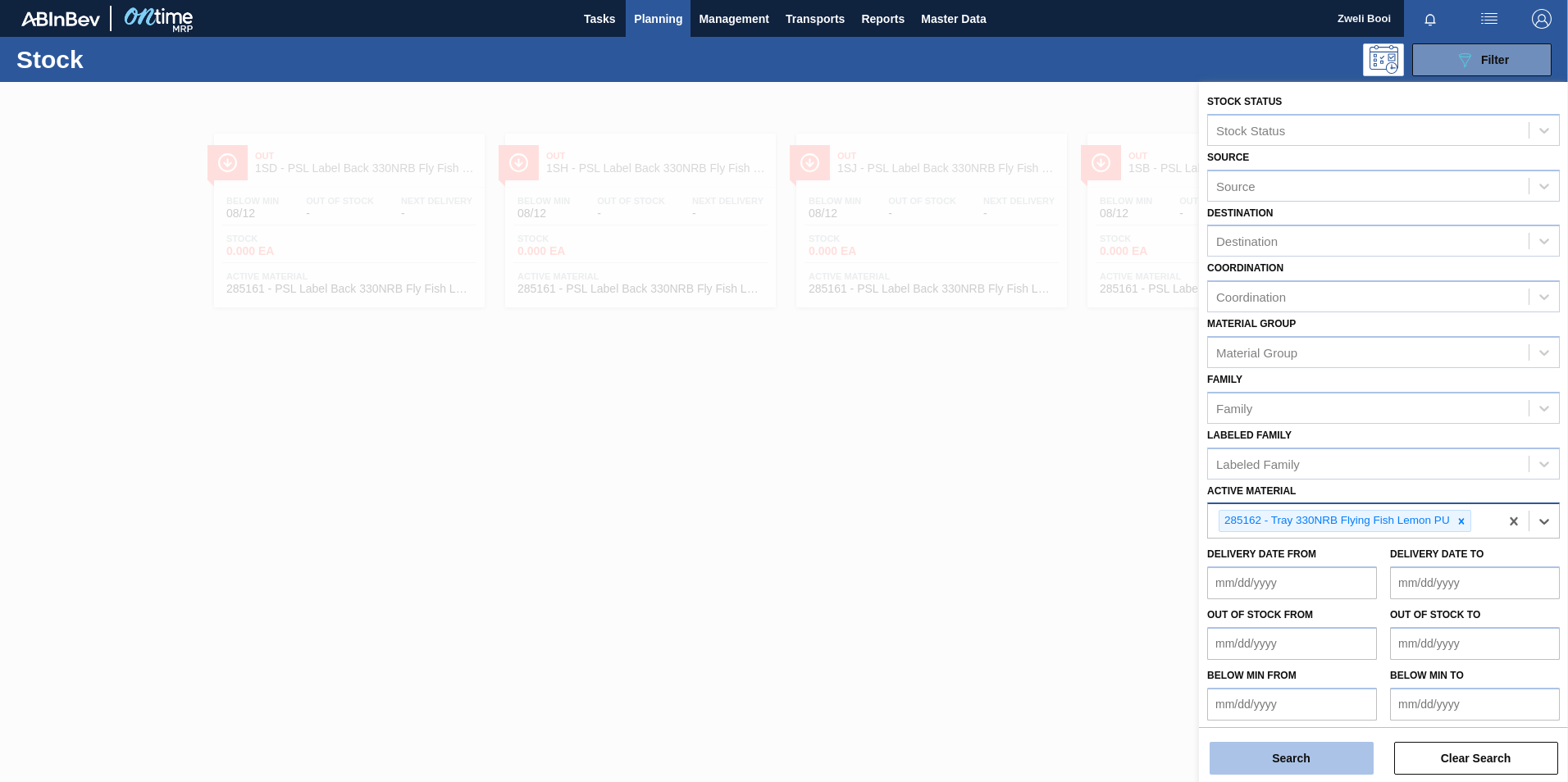
click at [1294, 749] on button "Search" at bounding box center [1292, 758] width 164 height 33
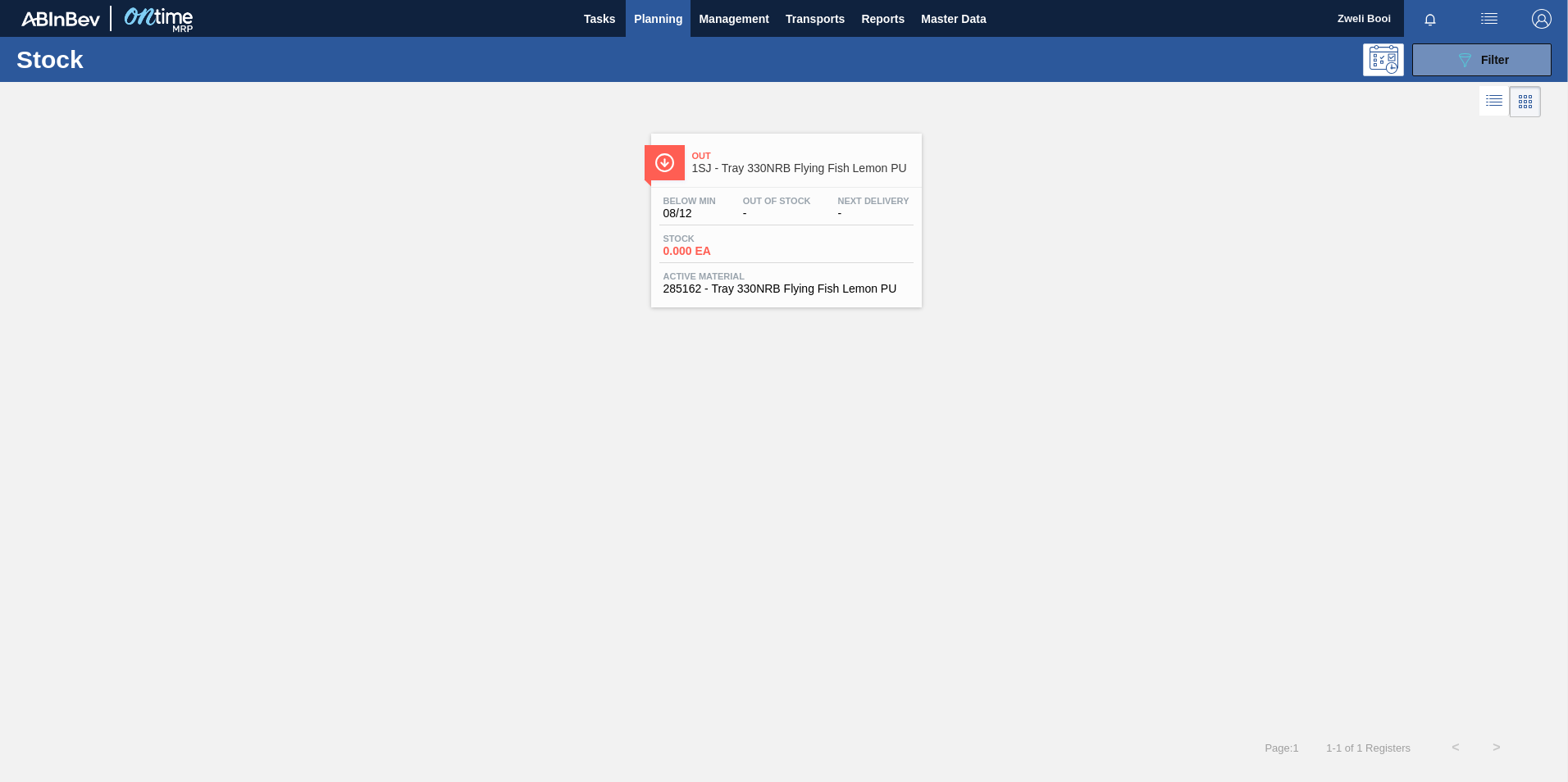
click at [635, 275] on div "Out 1SJ - Tray 330NRB Flying Fish Lemon PU Below Min 08/12 Out Of Stock - Next …" at bounding box center [784, 214] width 1568 height 186
drag, startPoint x: 785, startPoint y: 284, endPoint x: 901, endPoint y: 313, distance: 119.6
click at [785, 284] on span "285162 - Tray 330NRB Flying Fish Lemon PU" at bounding box center [787, 289] width 246 height 12
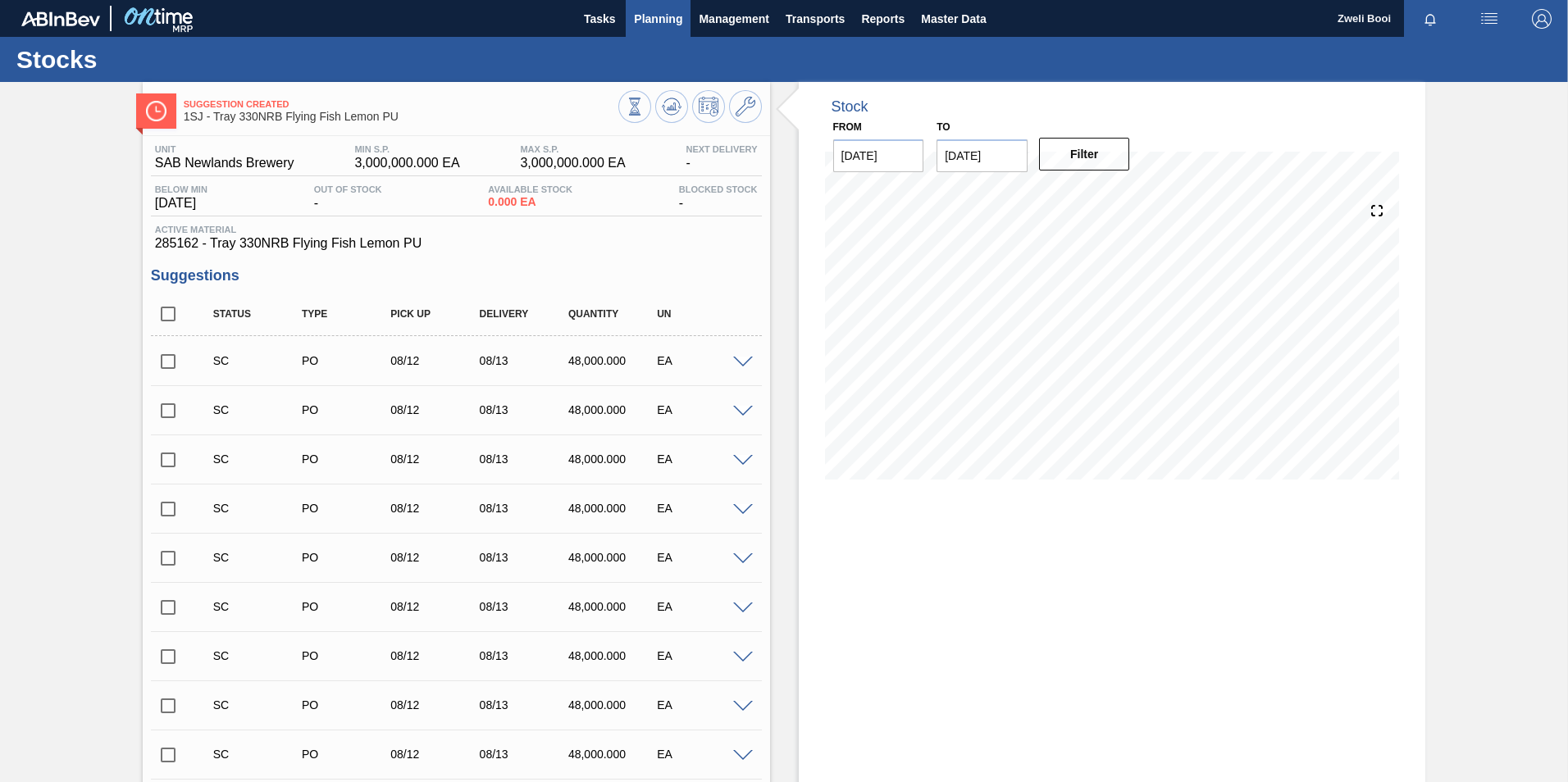
click at [645, 21] on span "Planning" at bounding box center [658, 19] width 49 height 20
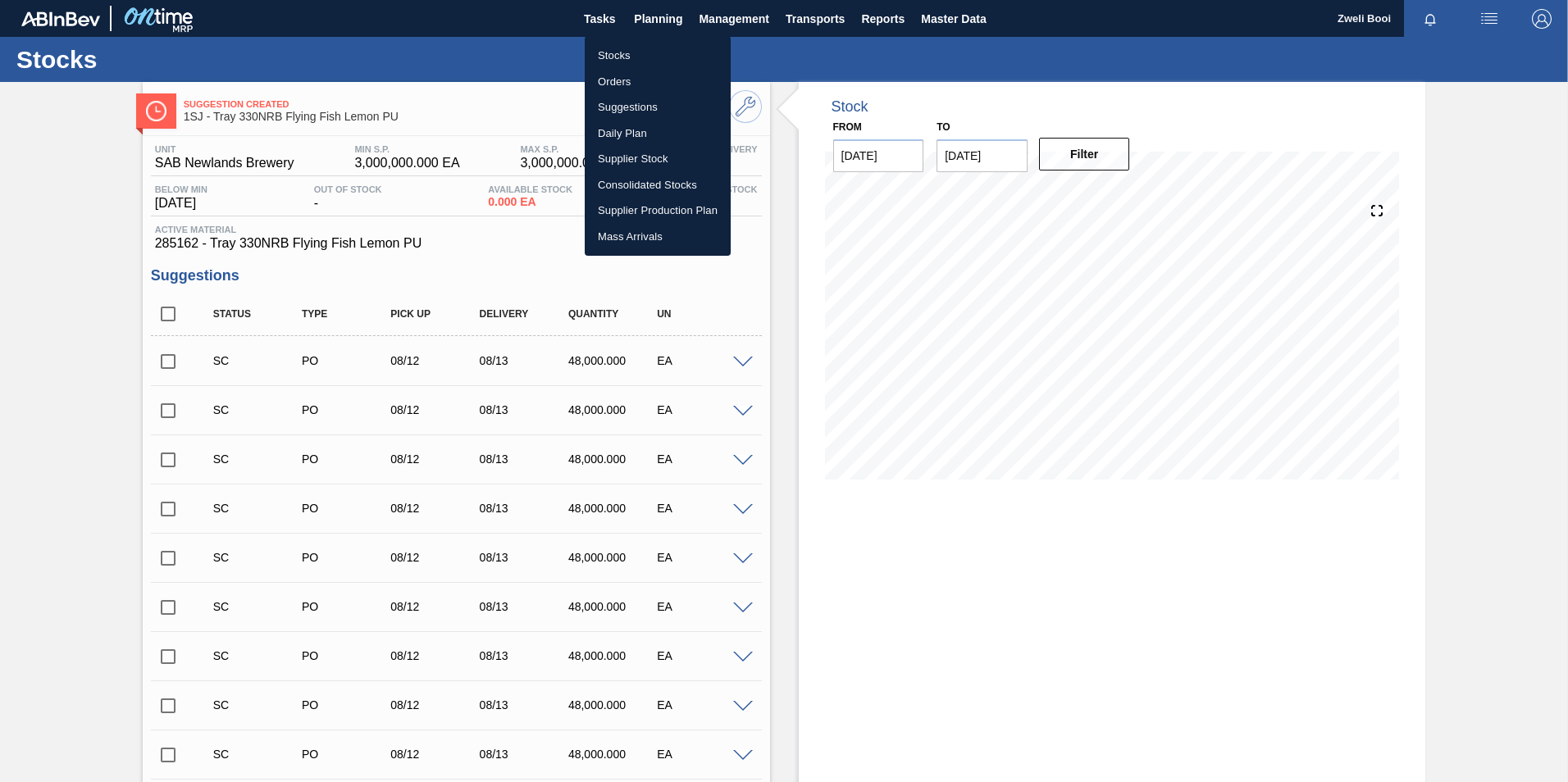
click at [172, 359] on div at bounding box center [784, 391] width 1568 height 782
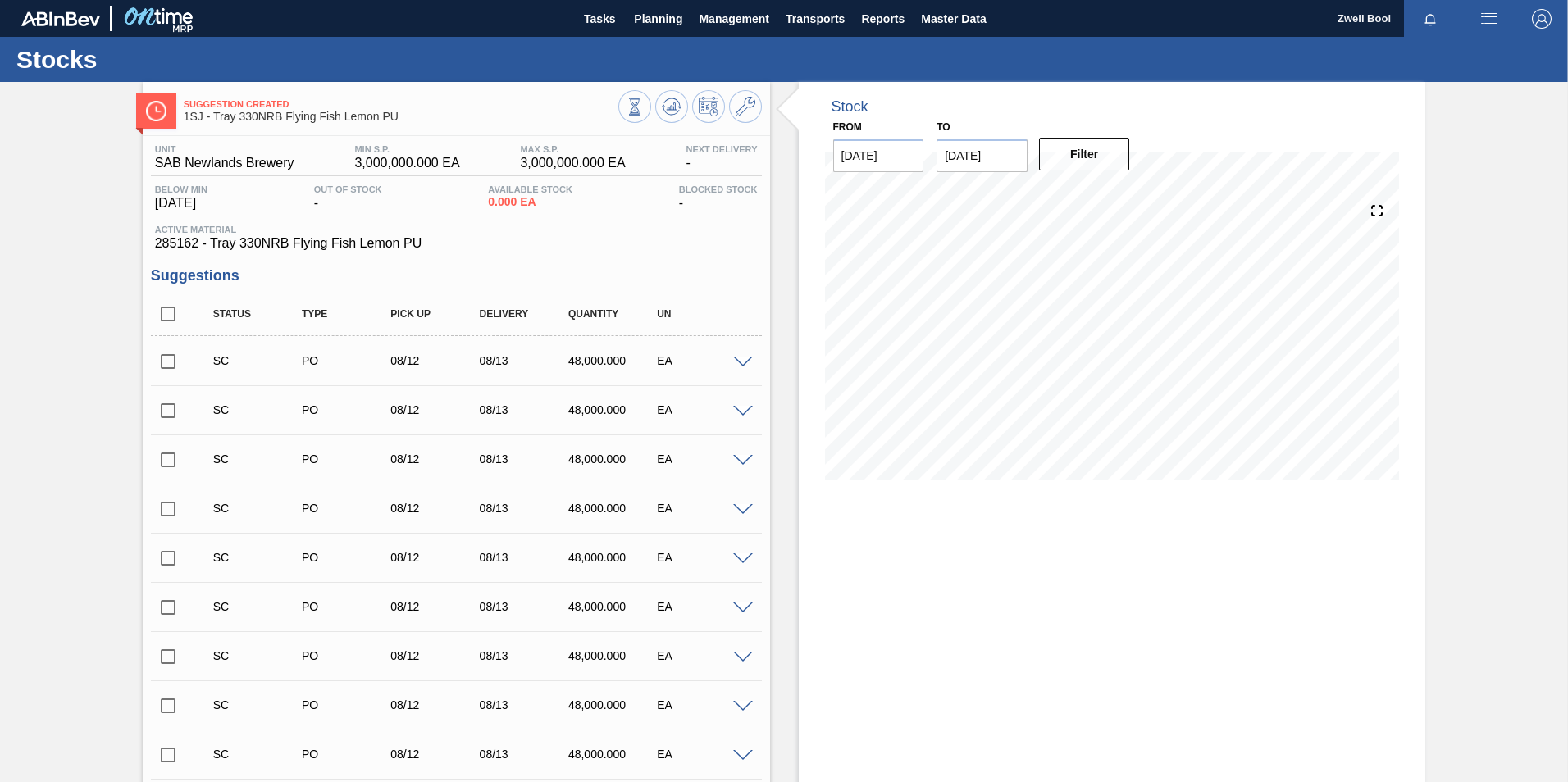
click at [173, 368] on input "checkbox" at bounding box center [168, 362] width 35 height 35
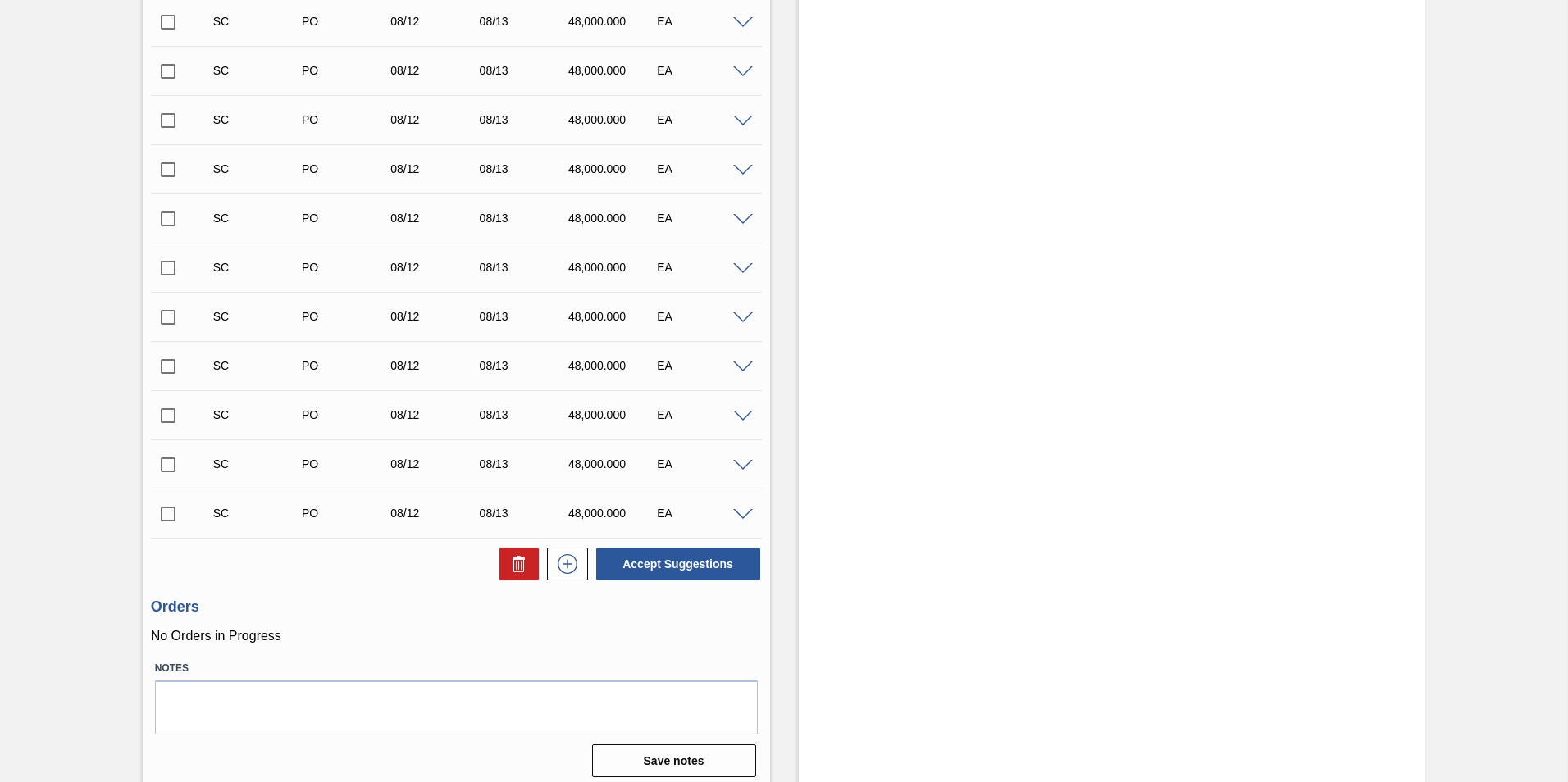
scroll to position [2907, 0]
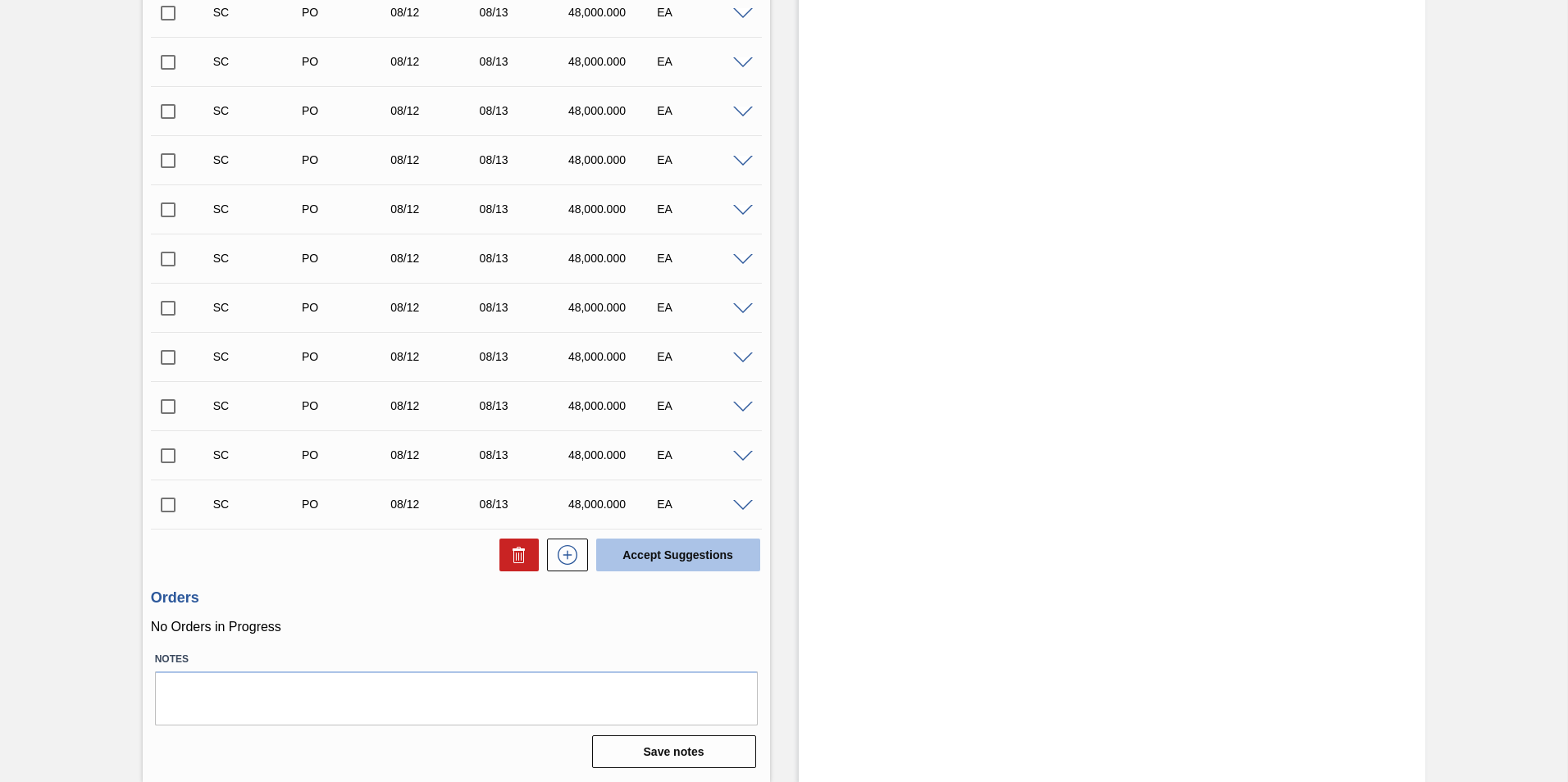
click at [706, 556] on button "Accept Suggestions" at bounding box center [678, 554] width 164 height 33
checkbox input "false"
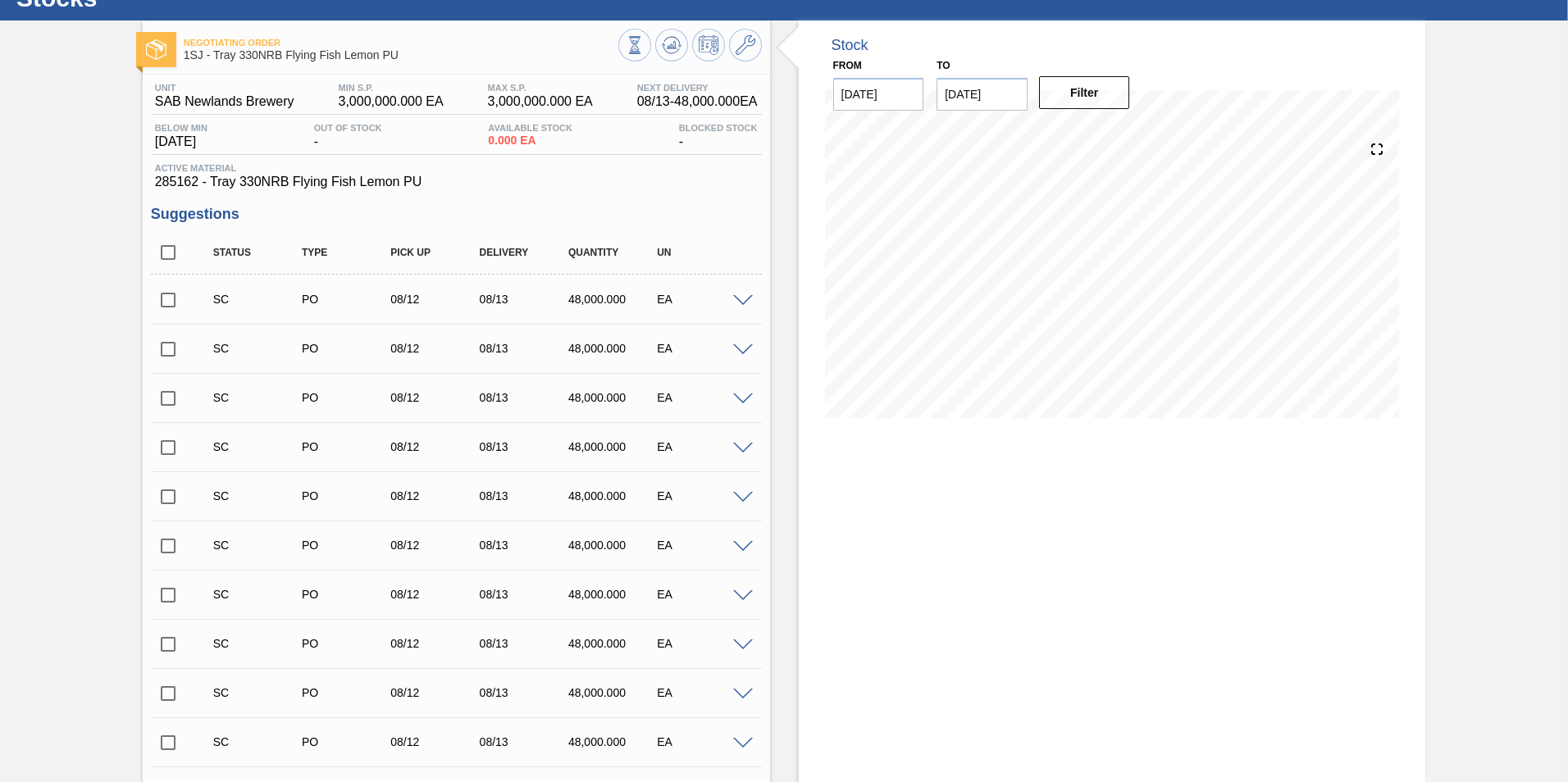
scroll to position [0, 0]
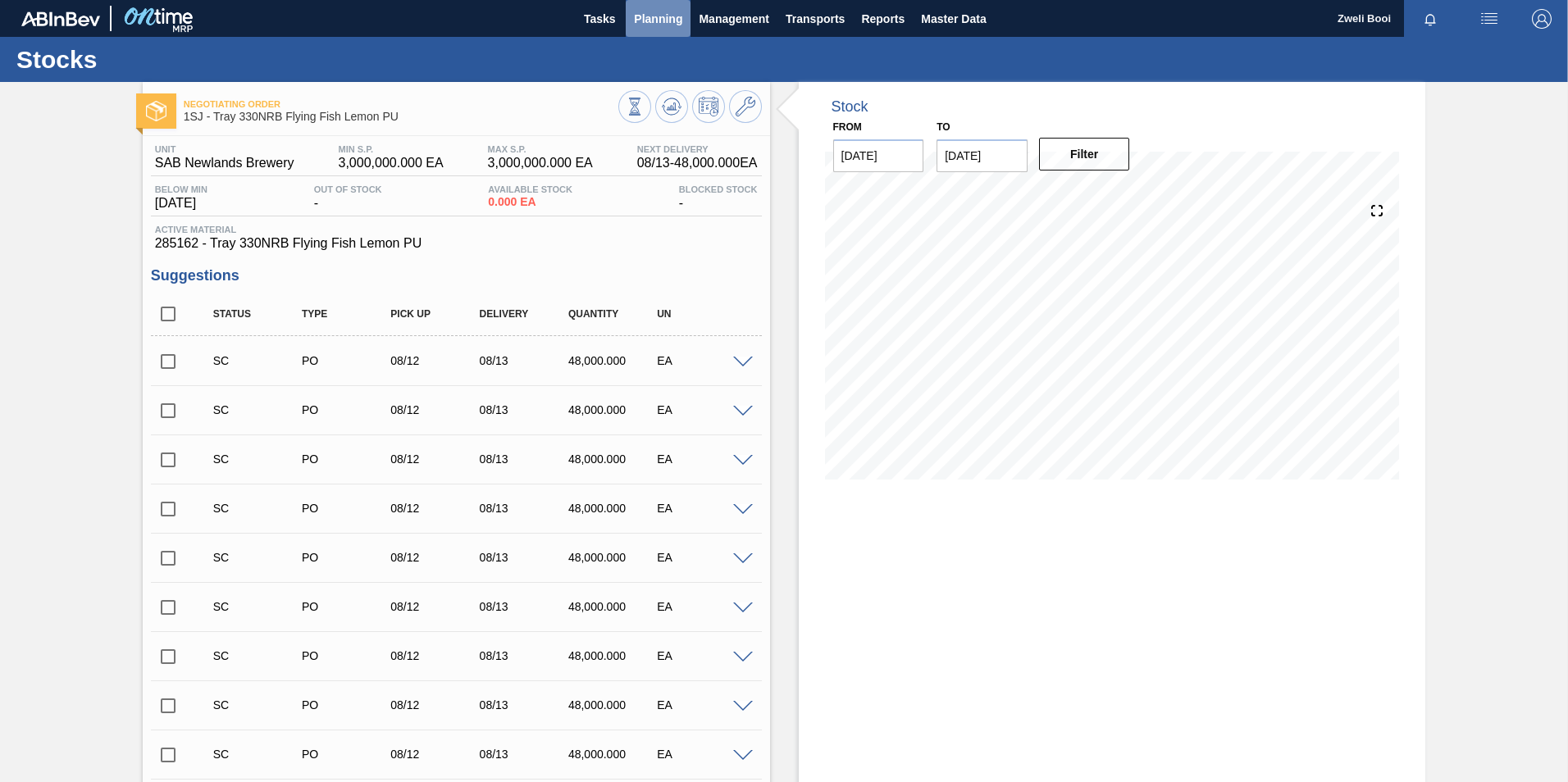
click at [668, 13] on span "Planning" at bounding box center [658, 19] width 49 height 20
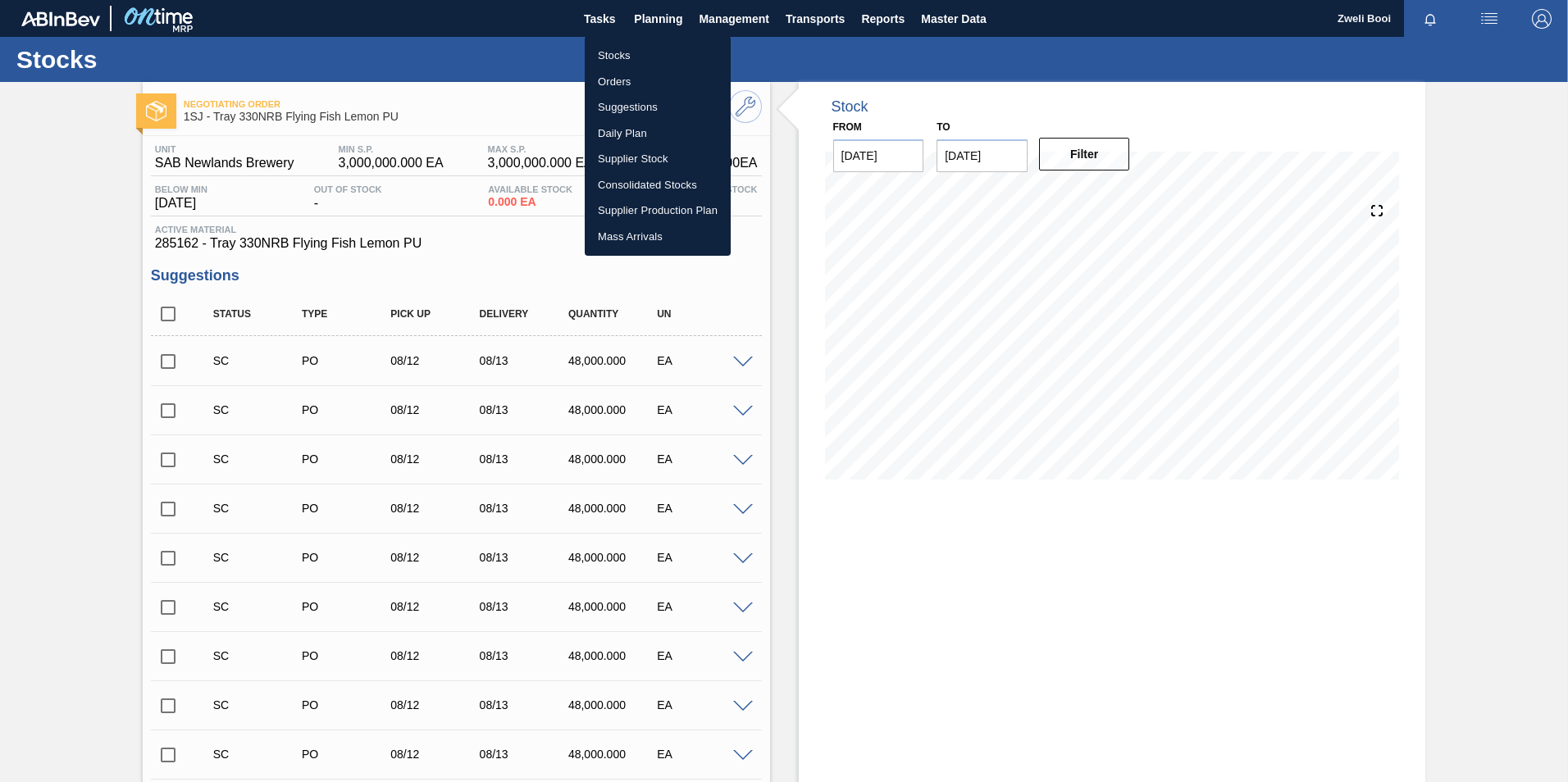
click at [623, 52] on li "Stocks" at bounding box center [658, 56] width 146 height 26
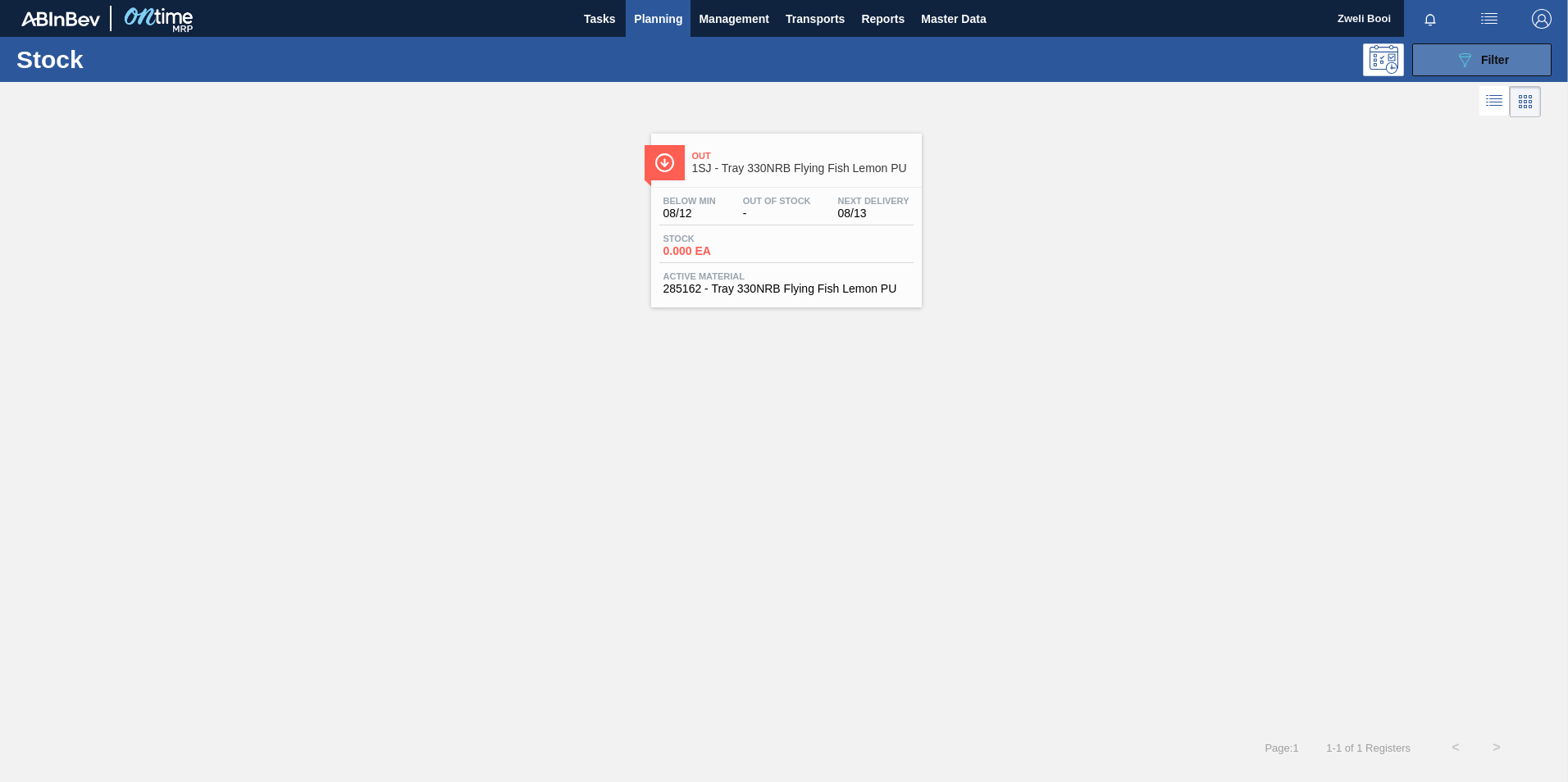
click at [1520, 54] on button "089F7B8B-B2A5-4AFE-B5C0-19BA573D28AC Filter" at bounding box center [1482, 60] width 139 height 33
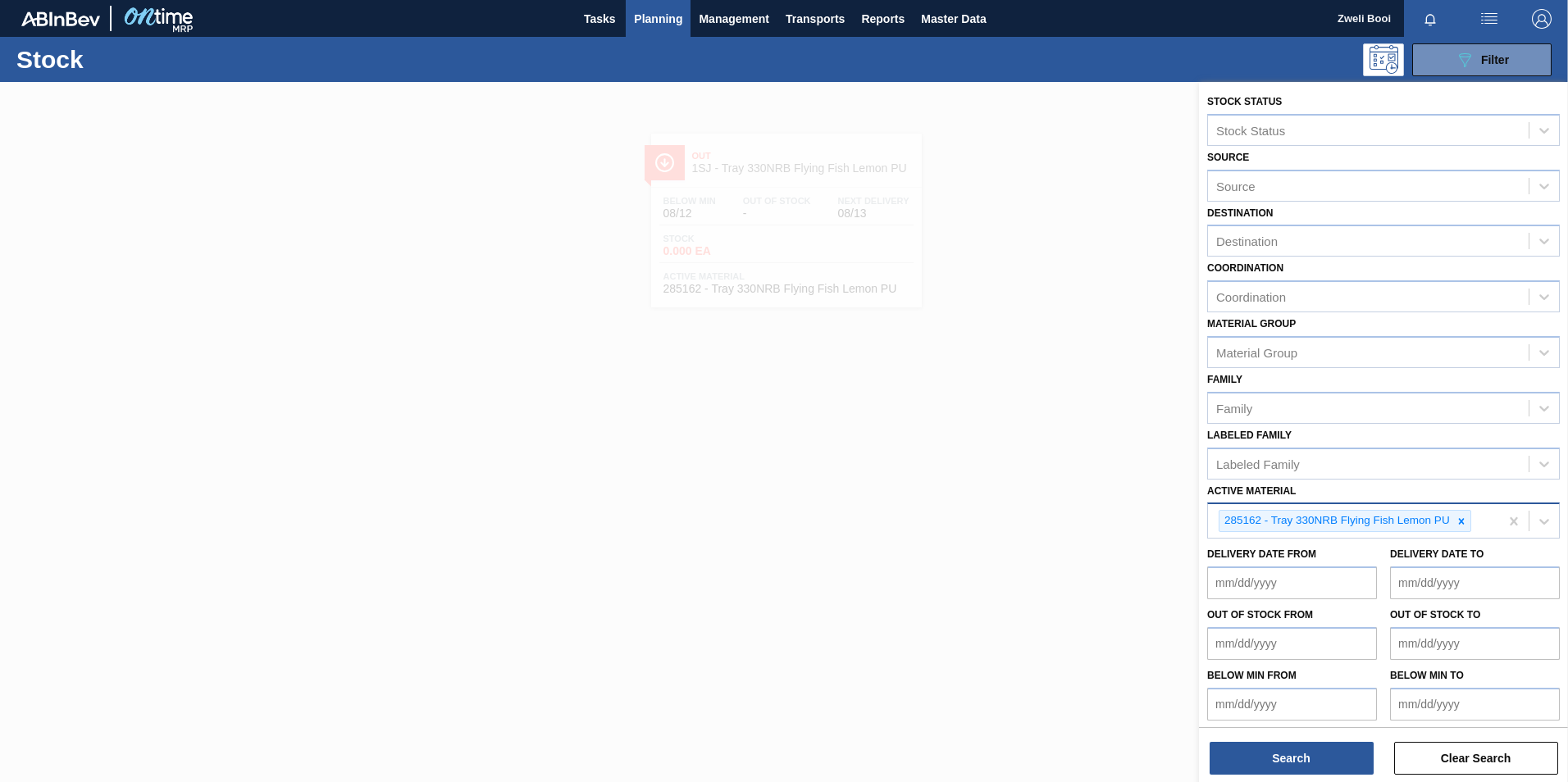
click at [1462, 519] on icon at bounding box center [1462, 522] width 12 height 12
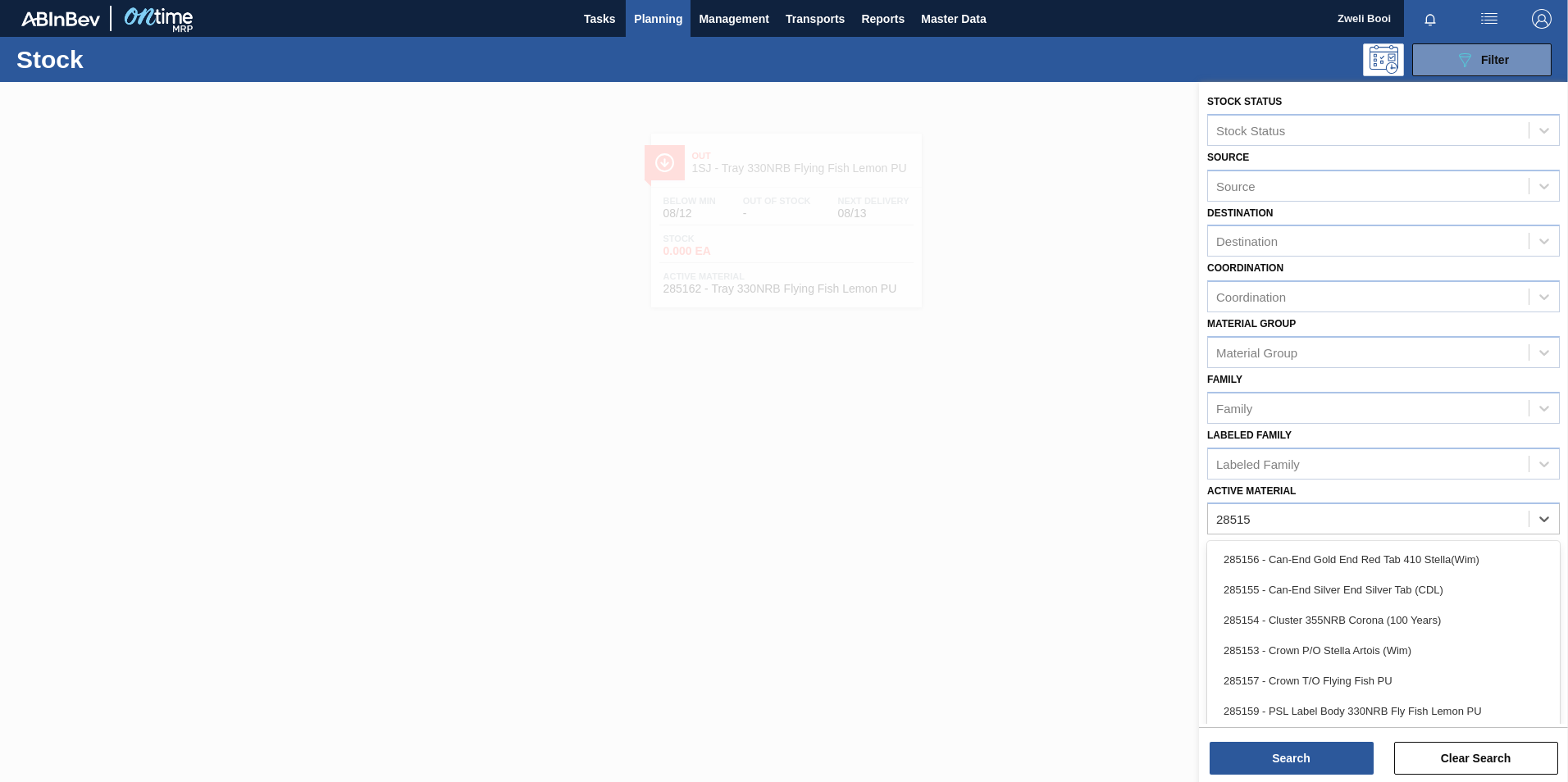
type Material "285159"
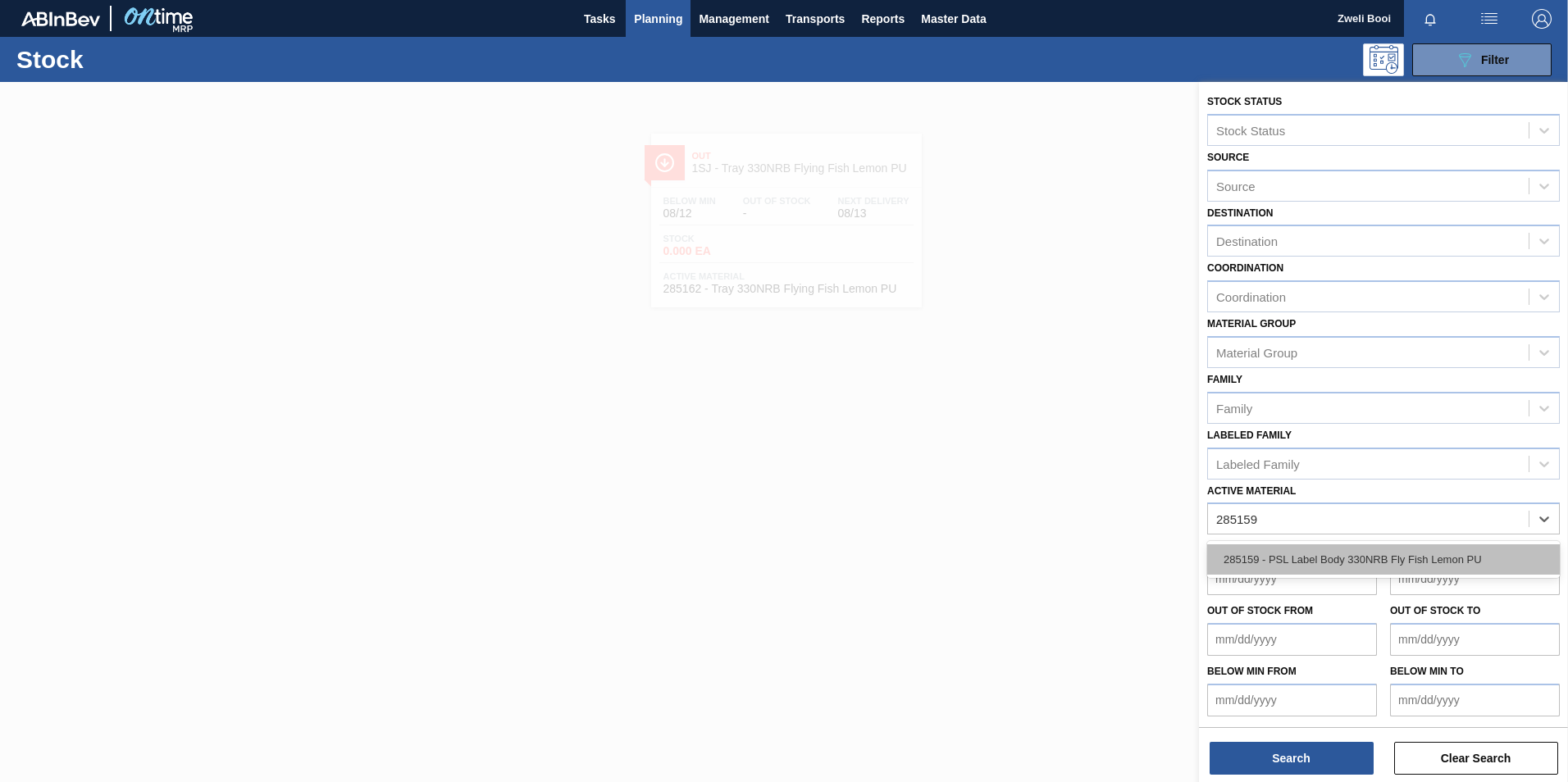
click at [1293, 557] on div "285159 - PSL Label Body 330NRB Fly Fish Lemon PU" at bounding box center [1383, 559] width 353 height 31
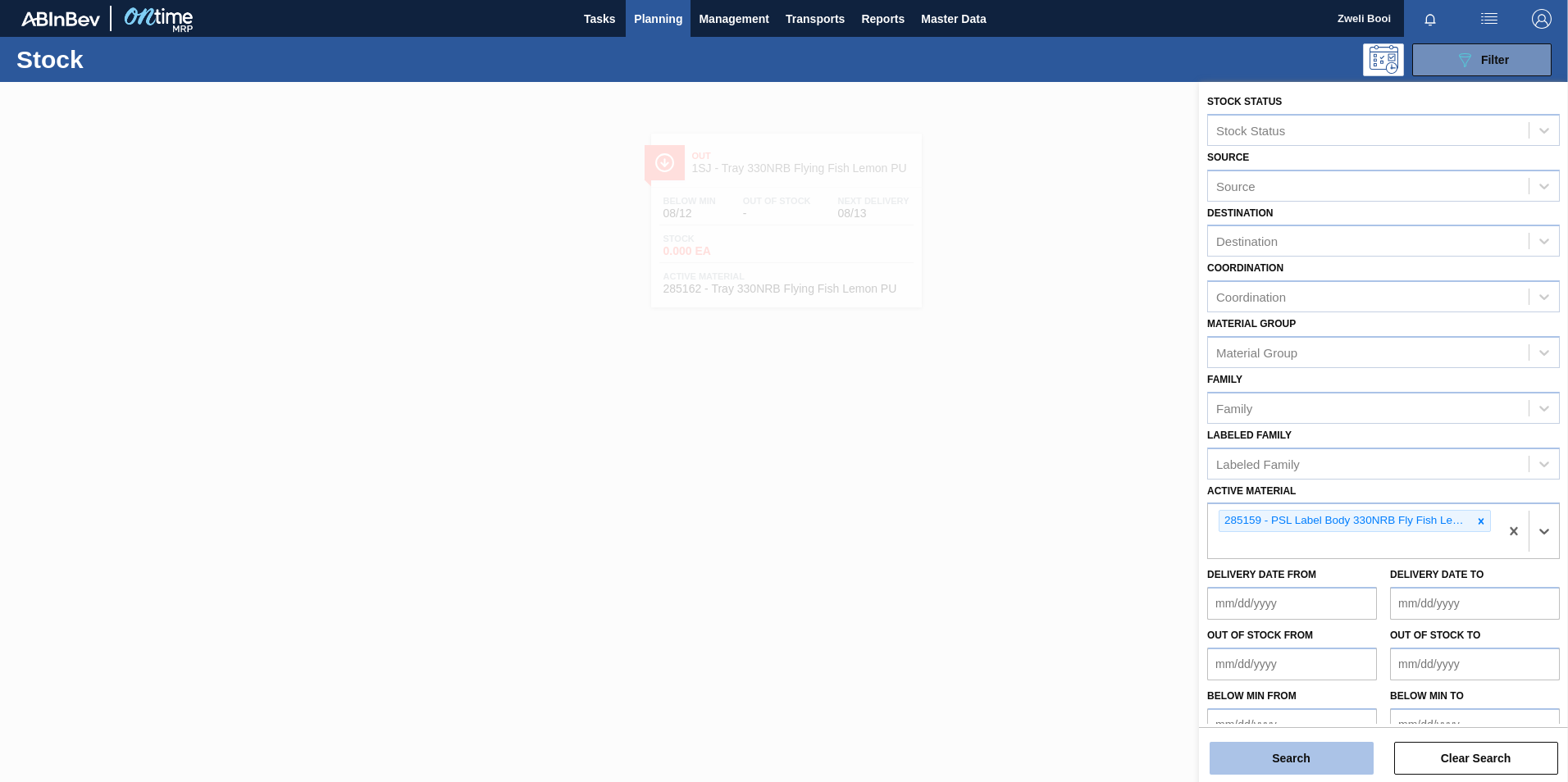
click at [1330, 745] on button "Search" at bounding box center [1292, 758] width 164 height 33
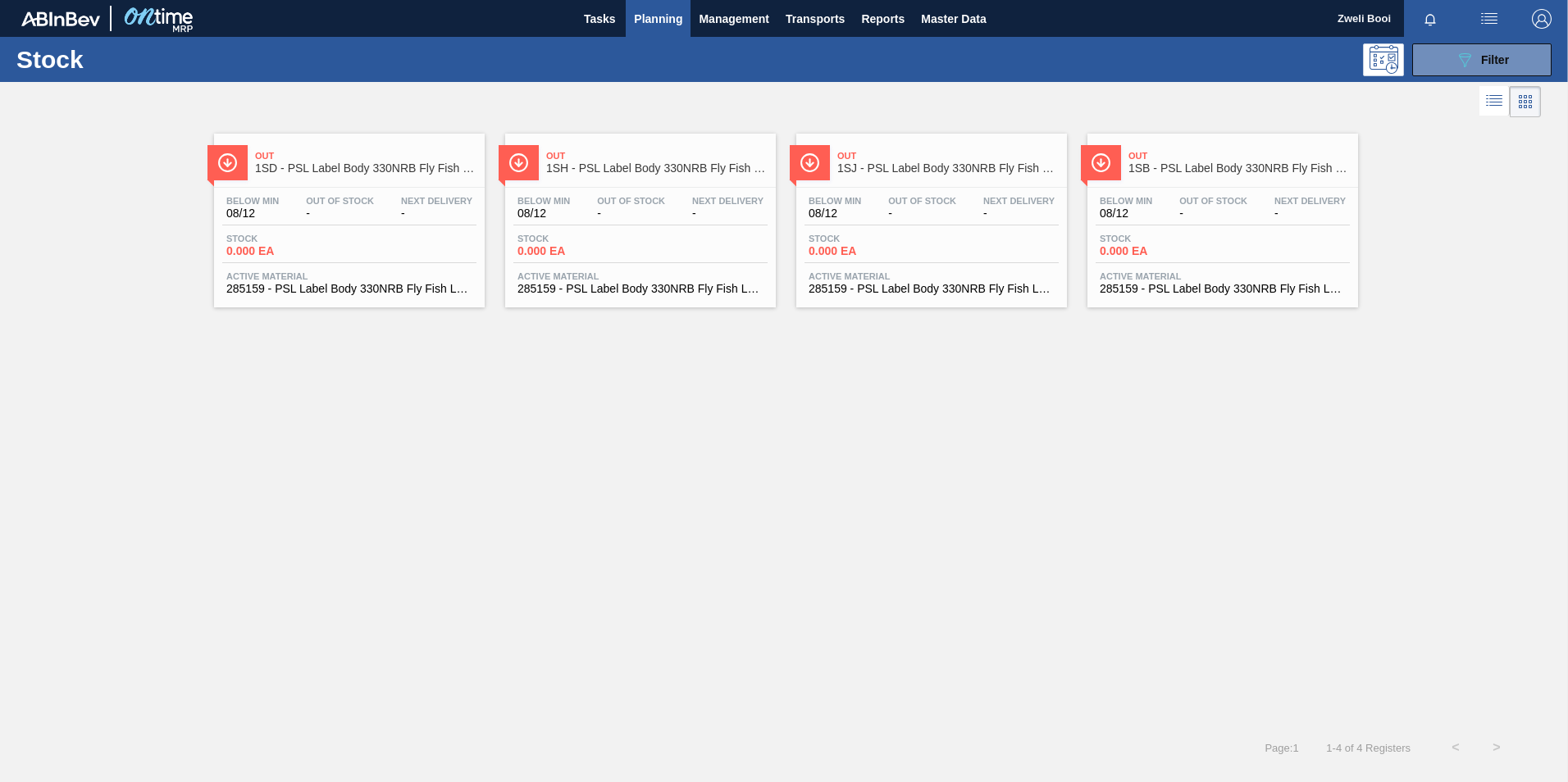
click at [1235, 243] on div "Stock 0.000 EA" at bounding box center [1223, 248] width 254 height 30
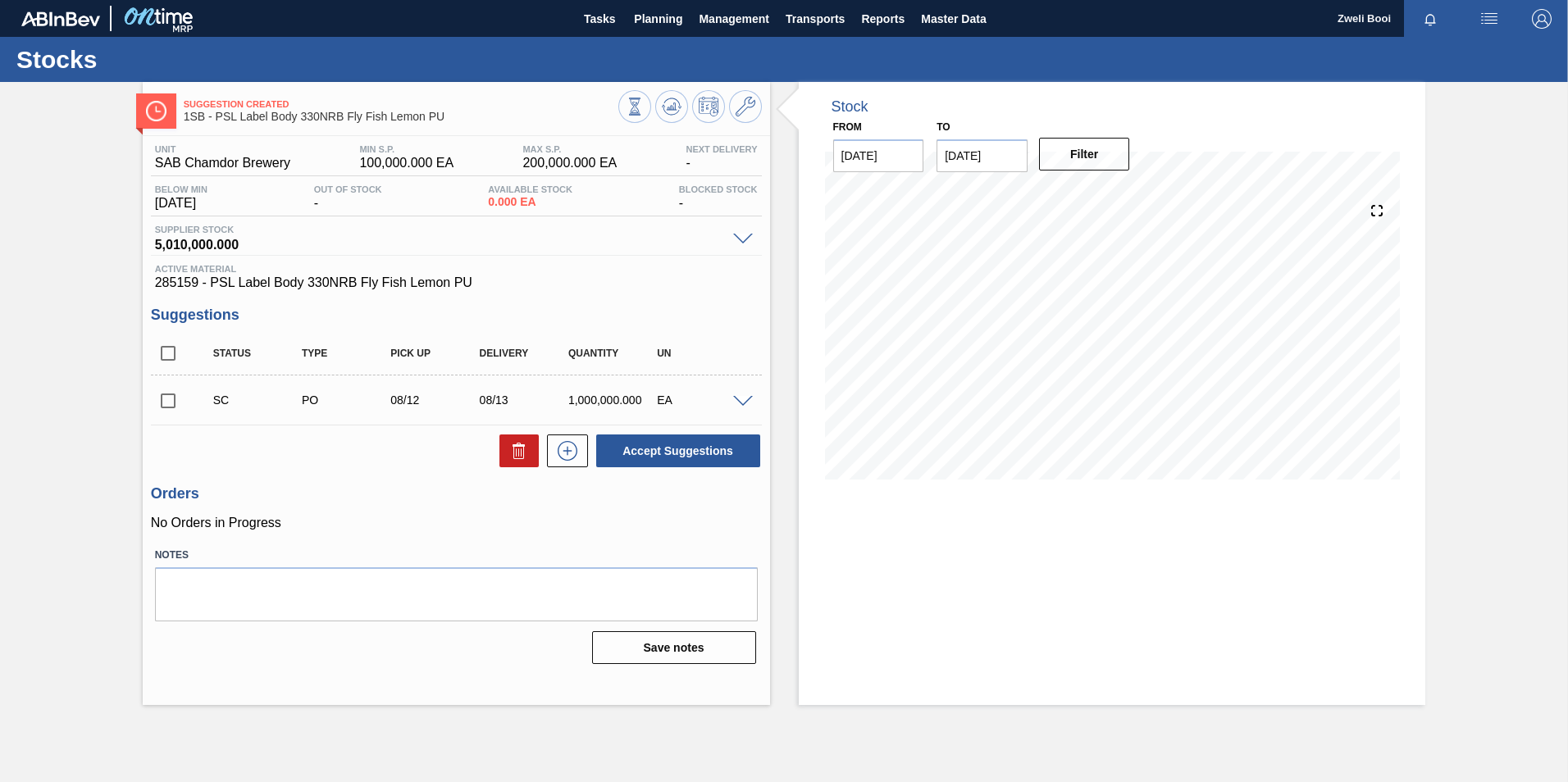
click at [744, 405] on span at bounding box center [743, 402] width 20 height 12
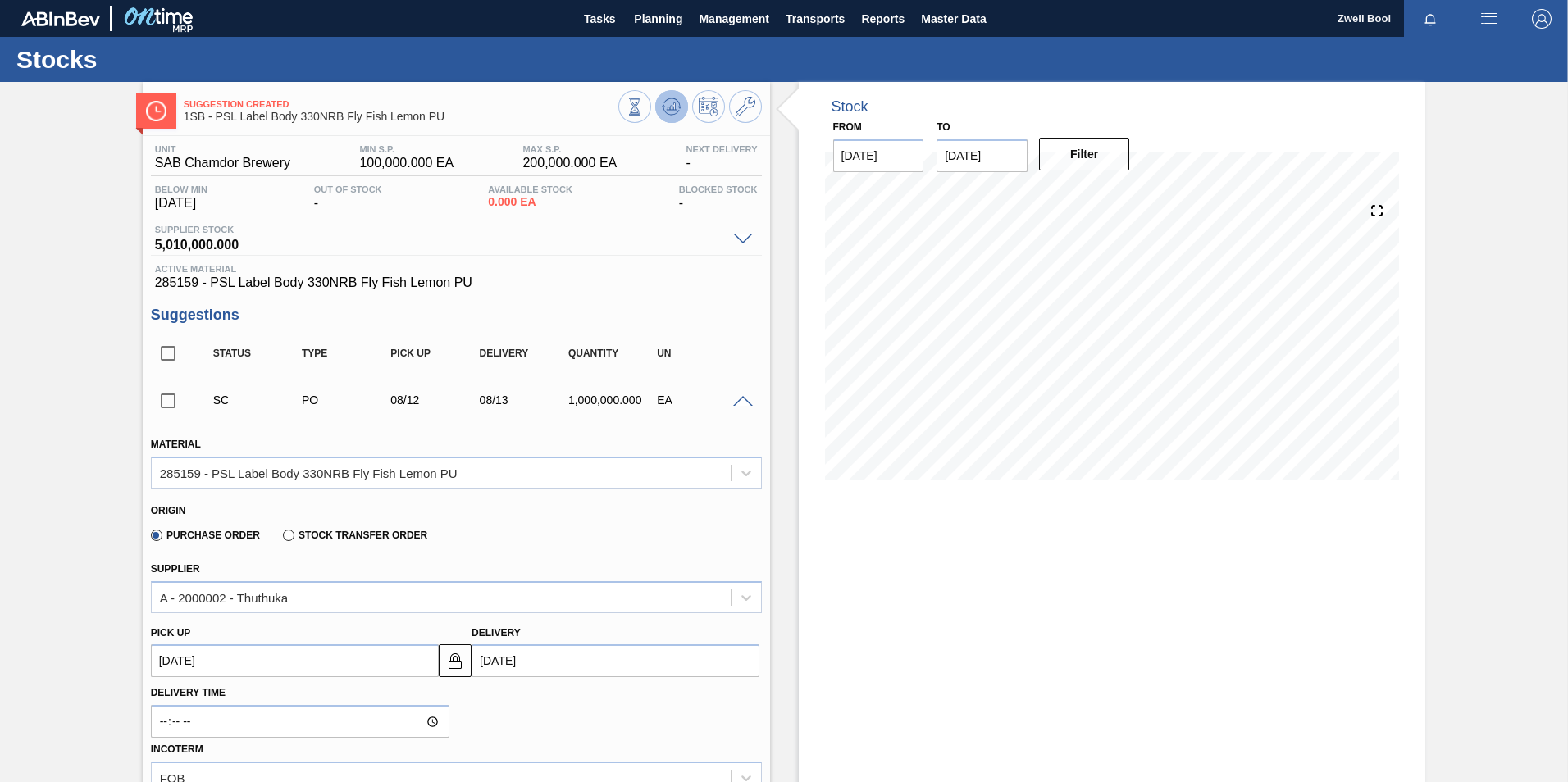
click at [644, 112] on icon at bounding box center [635, 106] width 18 height 18
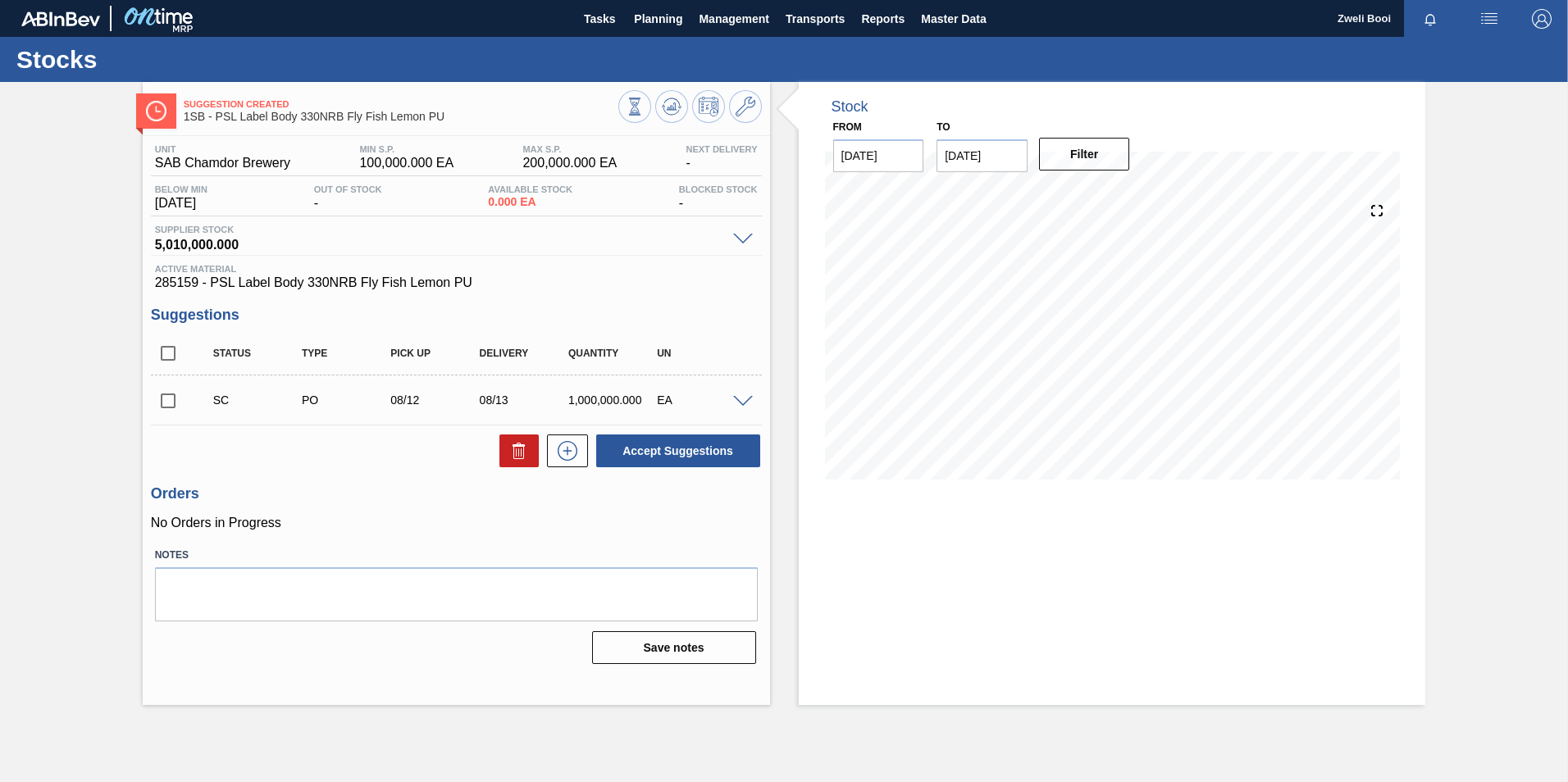
click at [743, 403] on span at bounding box center [743, 402] width 20 height 12
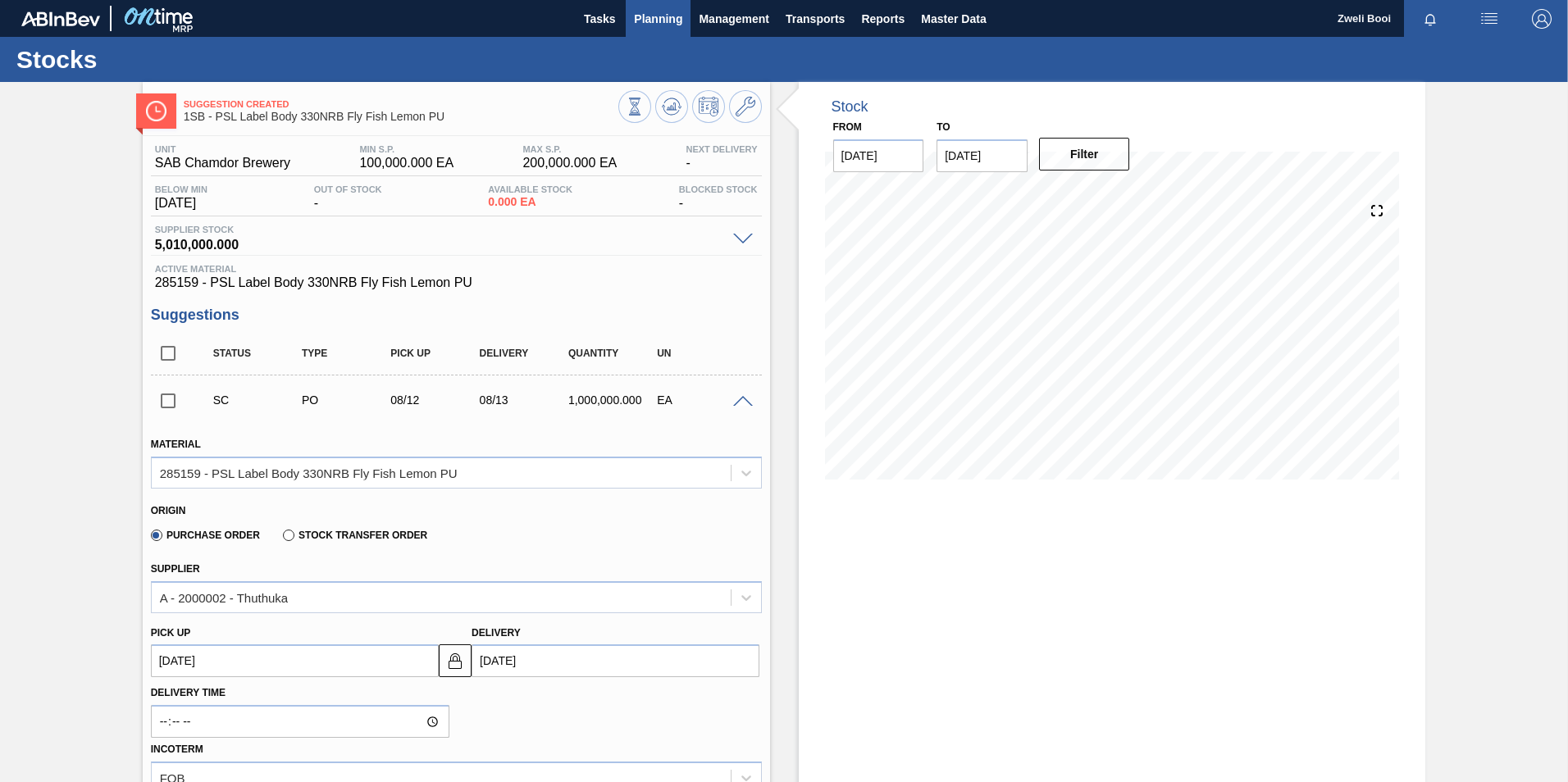
click at [657, 28] on span "Planning" at bounding box center [658, 19] width 49 height 20
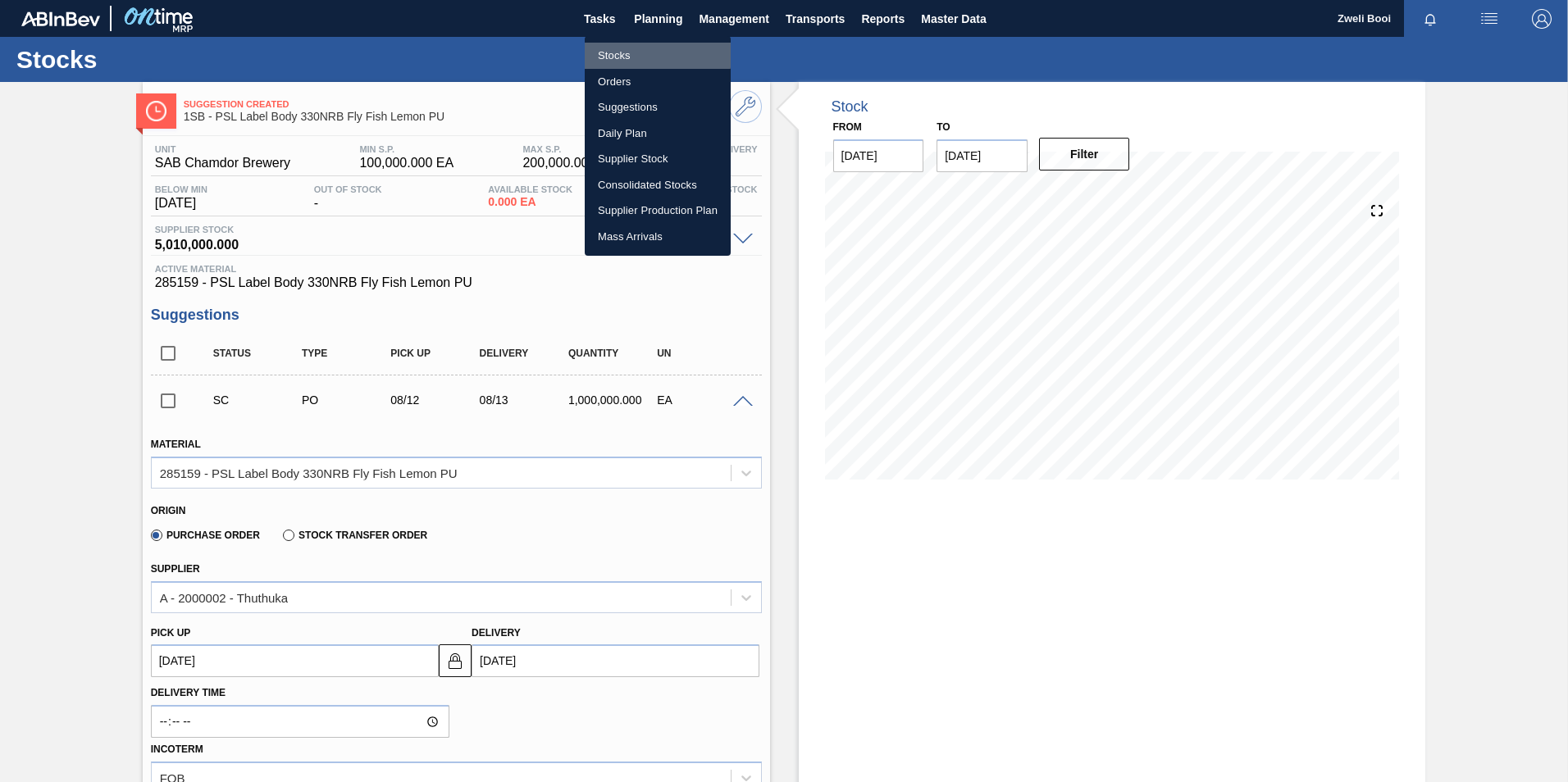
click at [639, 55] on li "Stocks" at bounding box center [658, 56] width 146 height 26
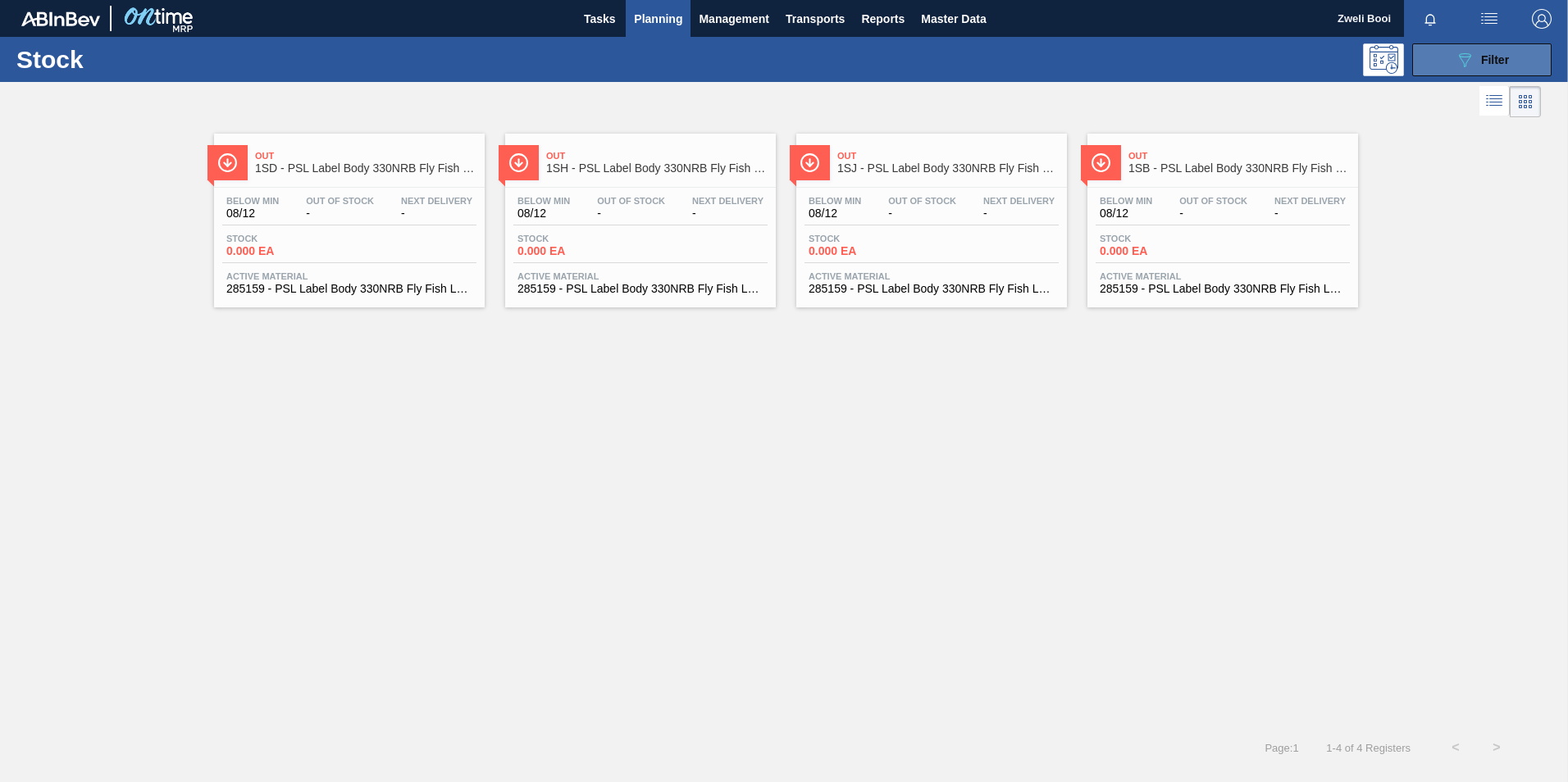
click at [1485, 55] on span "Filter" at bounding box center [1495, 60] width 28 height 13
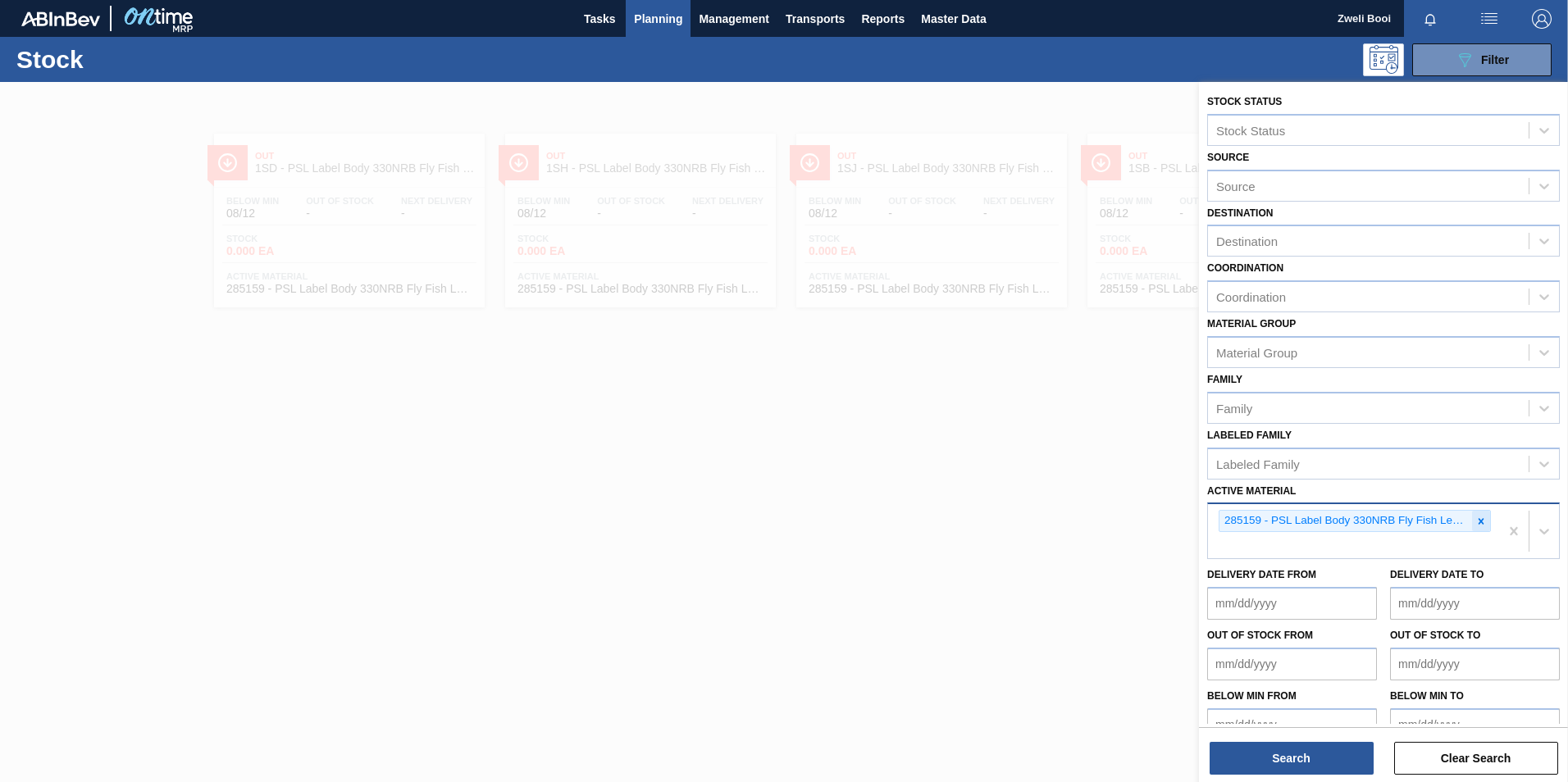
click at [1485, 520] on div at bounding box center [1482, 521] width 18 height 21
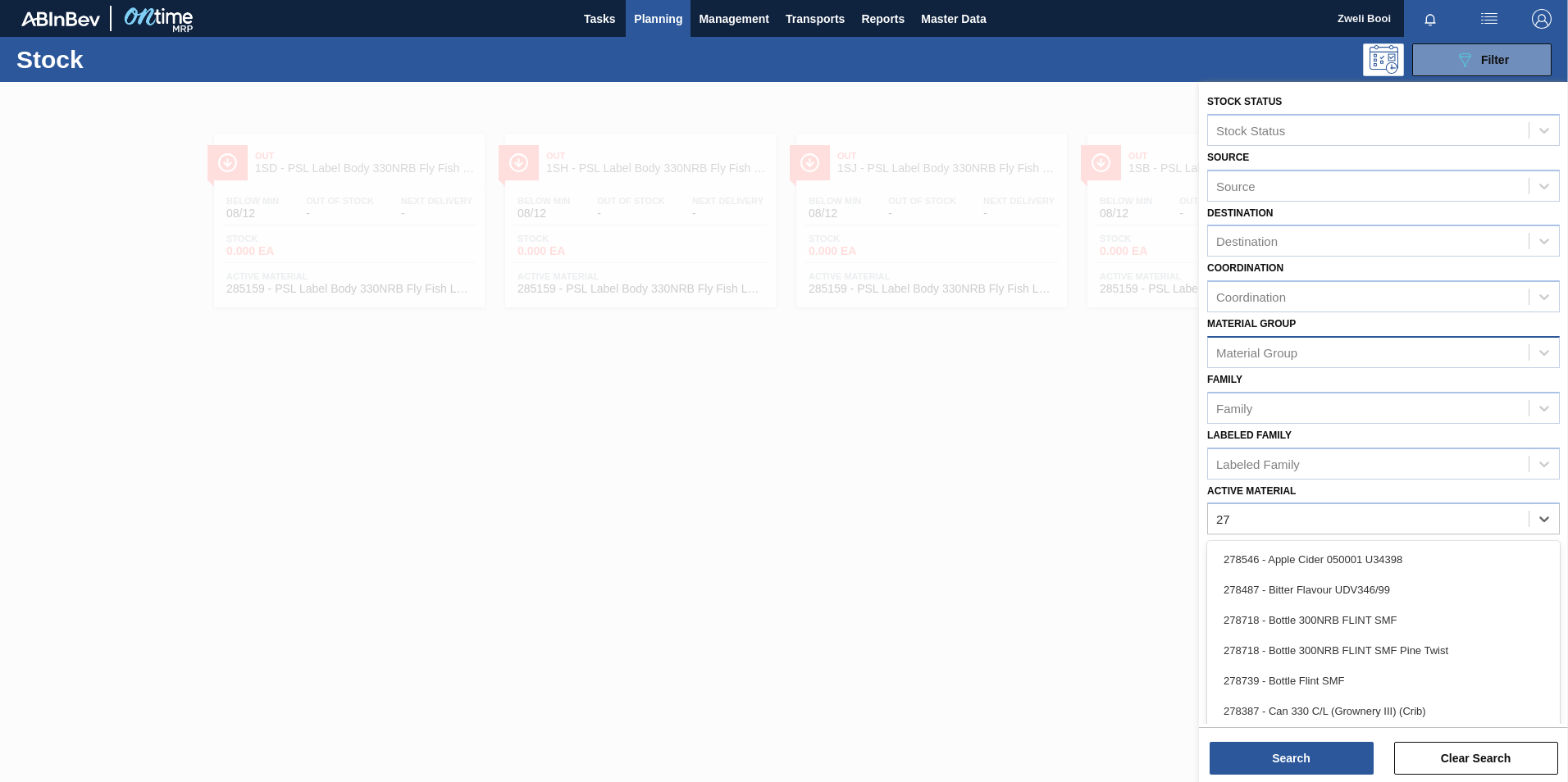
type Material "2"
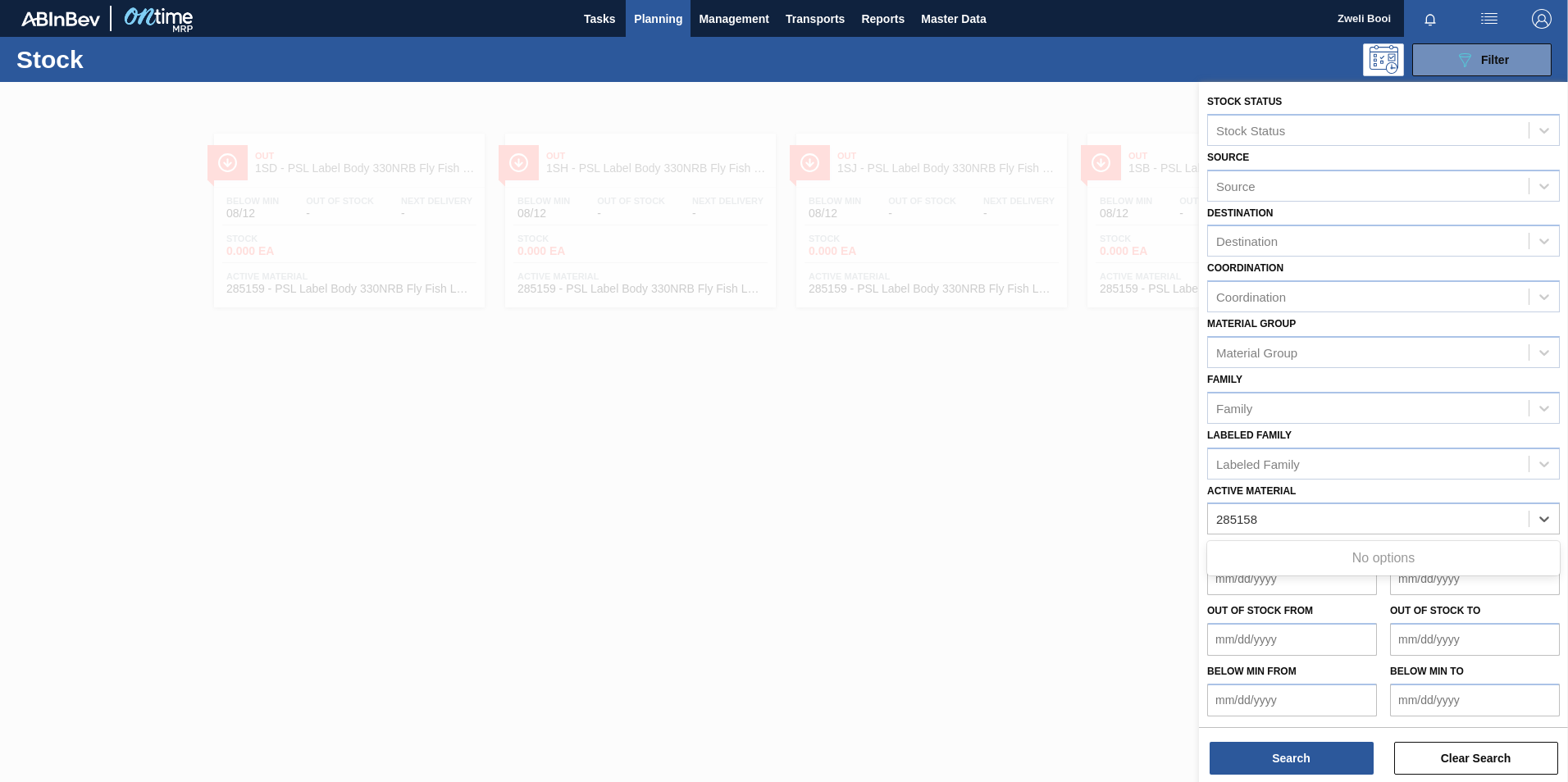
type Material "285158"
click at [87, 443] on div at bounding box center [784, 473] width 1568 height 782
